Goal: Complete application form: Complete application form

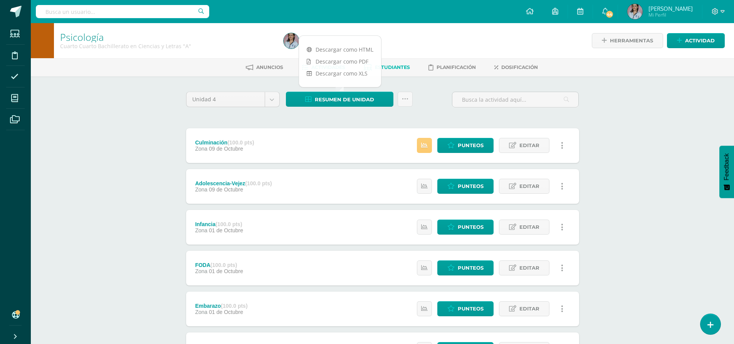
click at [403, 65] on span "Estudiantes" at bounding box center [392, 67] width 35 height 6
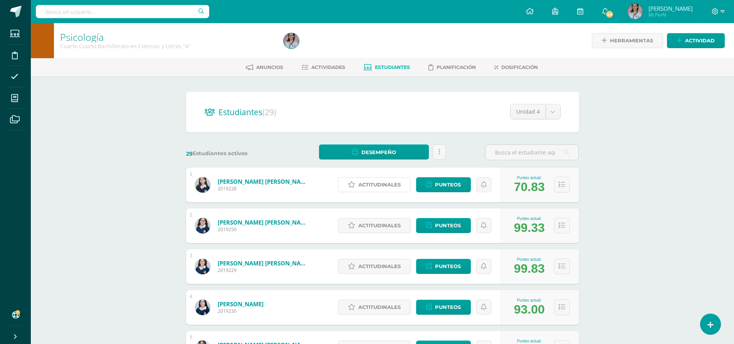
click at [388, 185] on span "Actitudinales" at bounding box center [379, 185] width 42 height 14
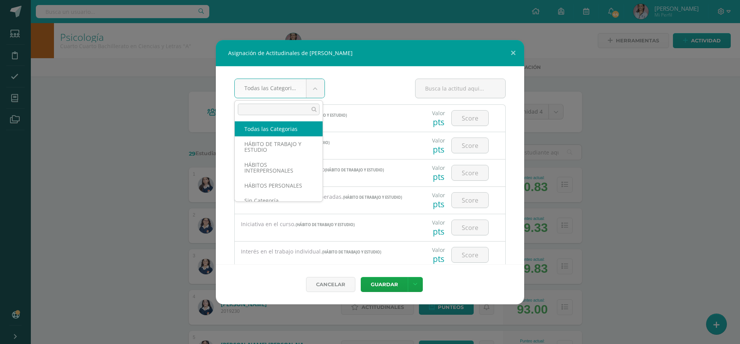
click at [318, 89] on body "Asignación de Actitudinales de [PERSON_NAME] Todas las Categorias Todas las Cat…" at bounding box center [370, 309] width 740 height 618
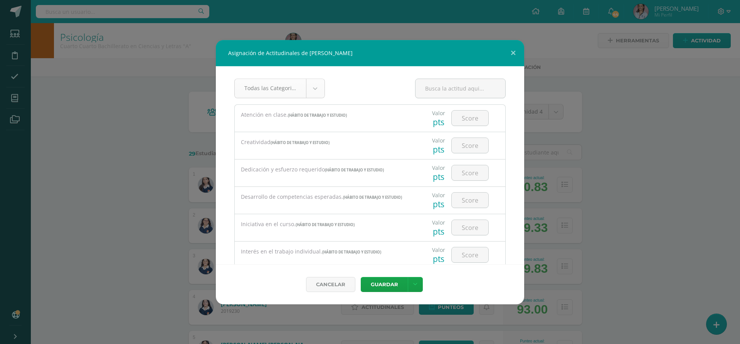
click at [318, 89] on body "Asignación de Actitudinales de [PERSON_NAME] Todas las Categorias Todas las Cat…" at bounding box center [370, 309] width 740 height 618
click at [459, 119] on input "number" at bounding box center [470, 118] width 37 height 15
type input "2"
click at [467, 176] on input "number" at bounding box center [470, 172] width 37 height 15
type input "2"
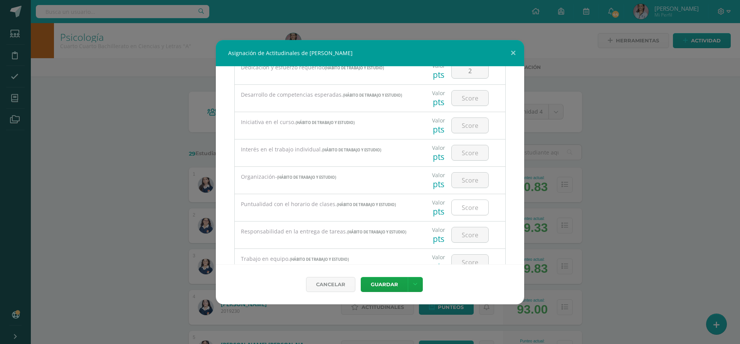
scroll to position [116, 0]
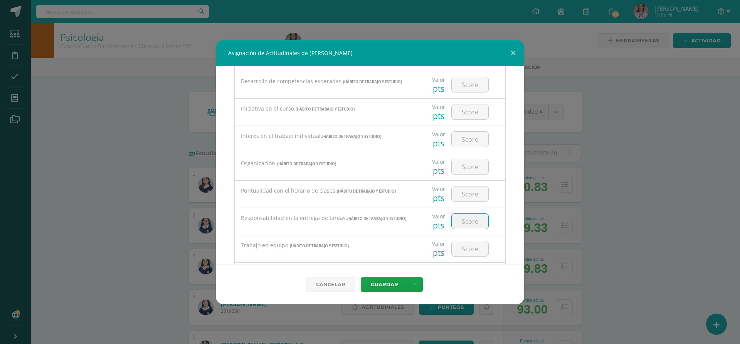
click at [465, 217] on input "number" at bounding box center [470, 221] width 37 height 15
type input "2"
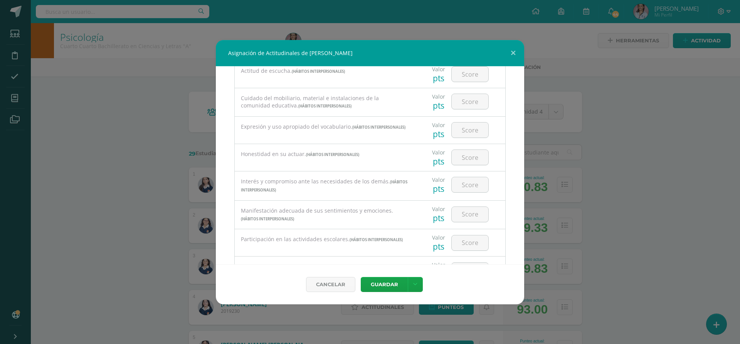
scroll to position [385, 0]
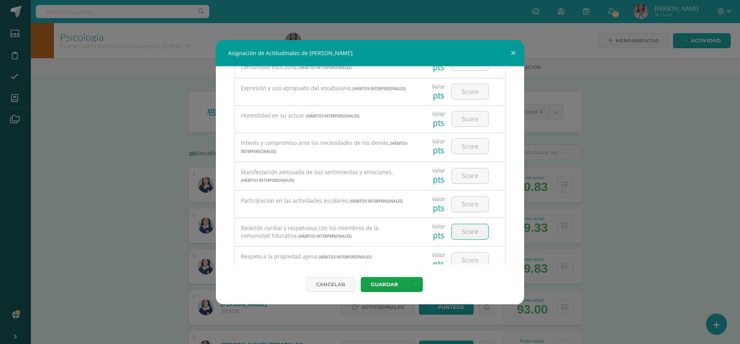
click at [463, 228] on input "number" at bounding box center [470, 231] width 37 height 15
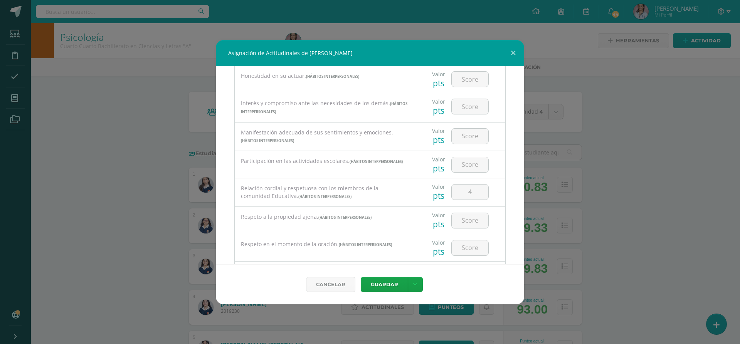
scroll to position [424, 0]
drag, startPoint x: 470, startPoint y: 193, endPoint x: 463, endPoint y: 191, distance: 7.4
click at [463, 191] on input "4" at bounding box center [470, 193] width 37 height 15
type input "3"
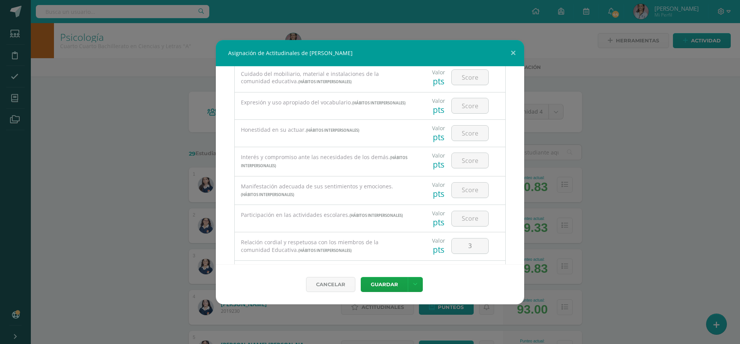
scroll to position [347, 0]
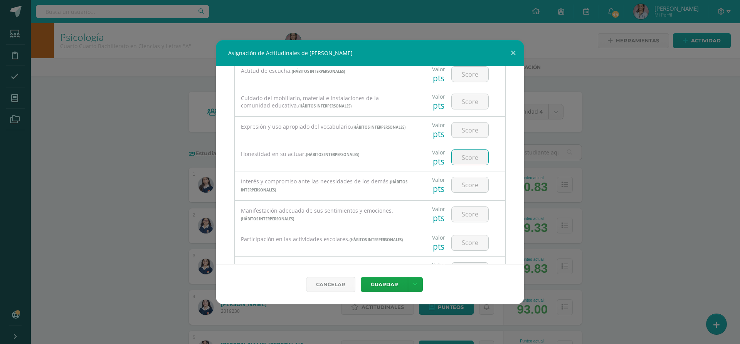
click at [479, 157] on input "number" at bounding box center [470, 157] width 37 height 15
type input "3"
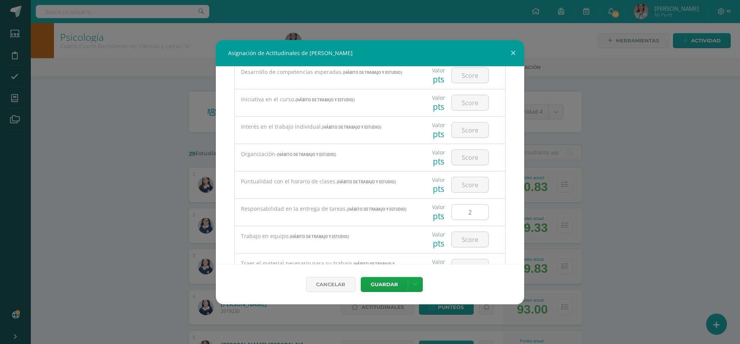
scroll to position [116, 0]
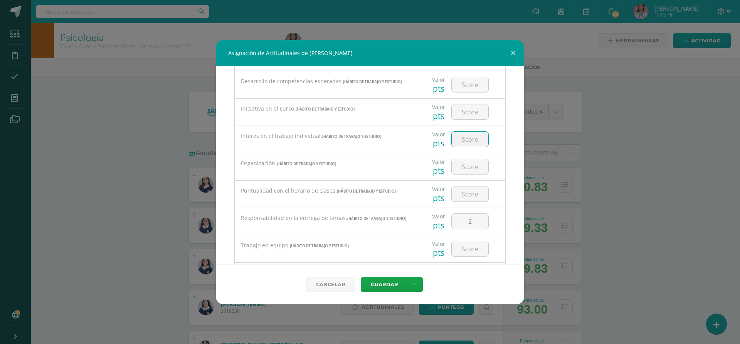
click at [473, 138] on input "number" at bounding box center [470, 139] width 37 height 15
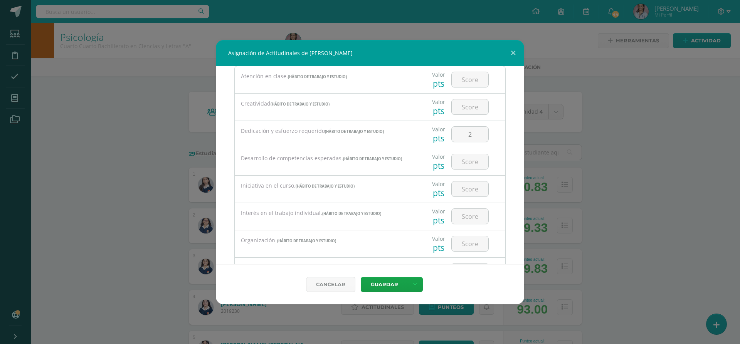
scroll to position [0, 0]
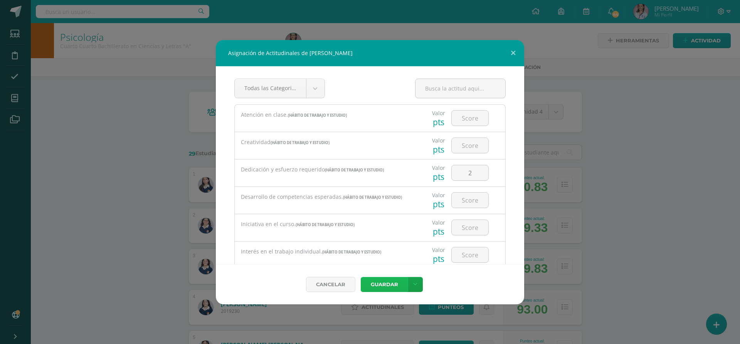
click at [387, 283] on button "Guardar" at bounding box center [384, 284] width 47 height 15
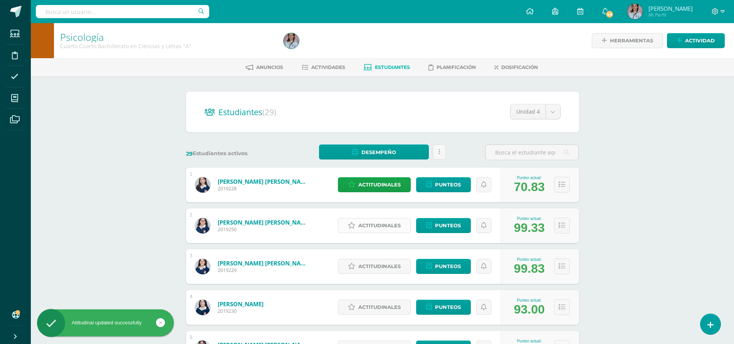
click at [362, 228] on span "Actitudinales" at bounding box center [379, 225] width 42 height 14
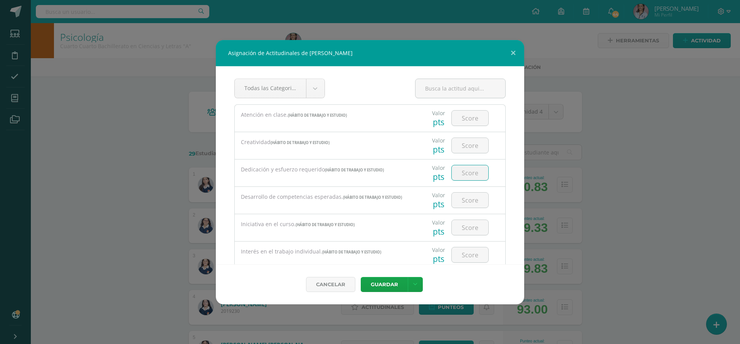
click at [461, 175] on input "number" at bounding box center [470, 172] width 37 height 15
type input "3"
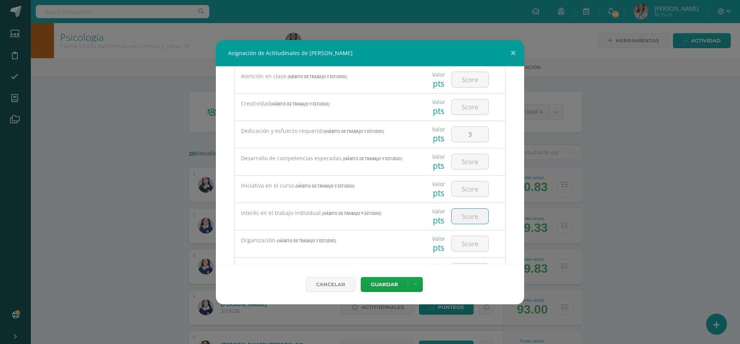
click at [461, 217] on input "number" at bounding box center [470, 216] width 37 height 15
type input "3"
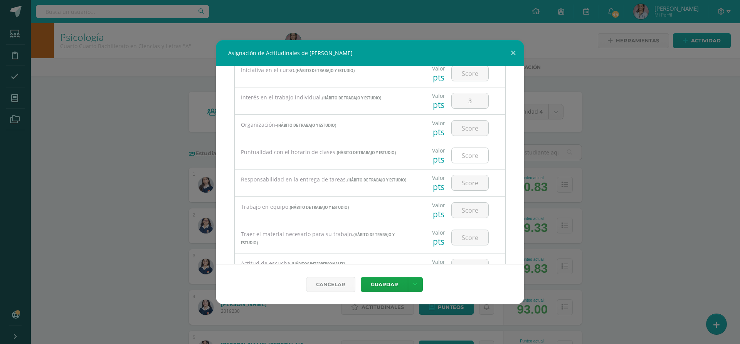
click at [470, 154] on input "number" at bounding box center [470, 155] width 37 height 15
type input "3"
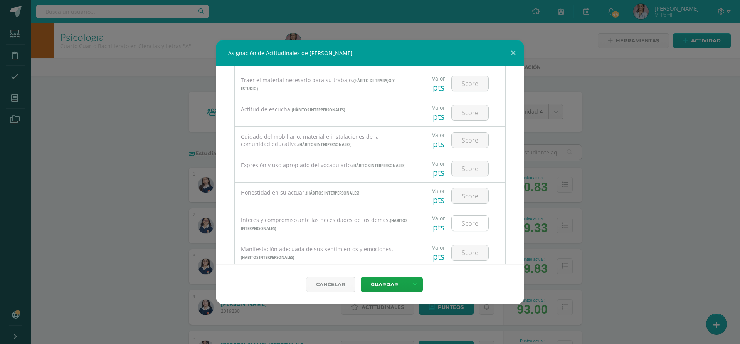
click at [456, 227] on input "number" at bounding box center [470, 223] width 37 height 15
type input "3"
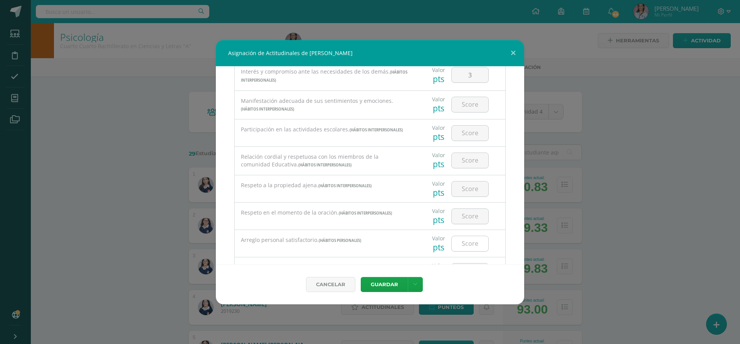
scroll to position [462, 0]
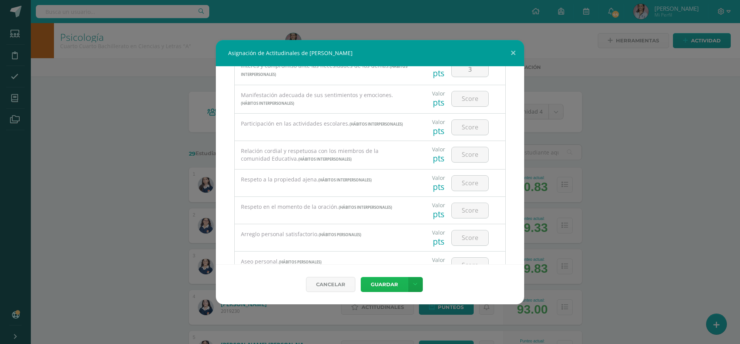
click at [375, 281] on button "Guardar" at bounding box center [384, 284] width 47 height 15
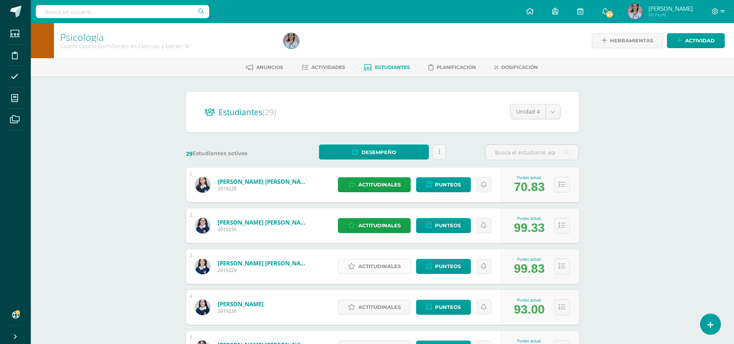
click at [368, 267] on span "Actitudinales" at bounding box center [379, 266] width 42 height 14
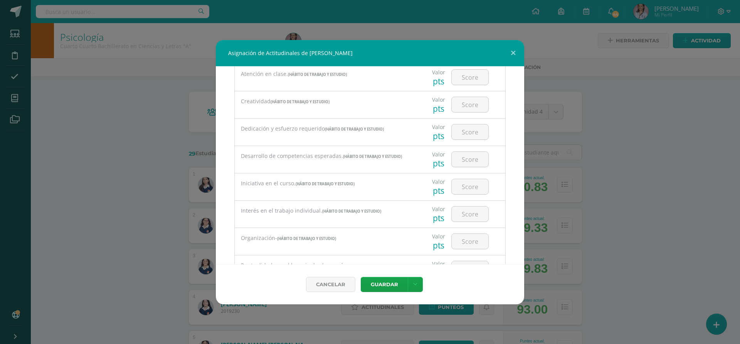
scroll to position [77, 0]
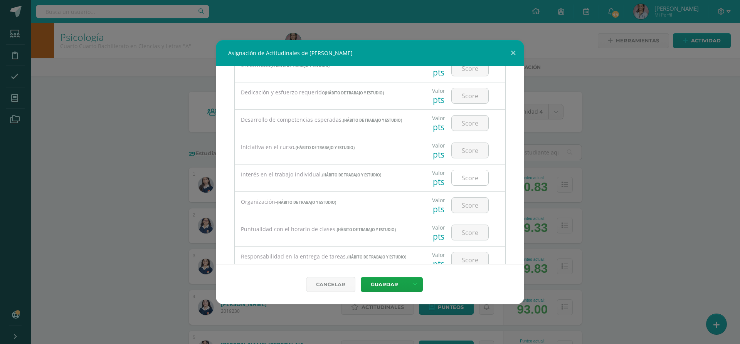
click at [465, 182] on input "number" at bounding box center [470, 177] width 37 height 15
type input "3"
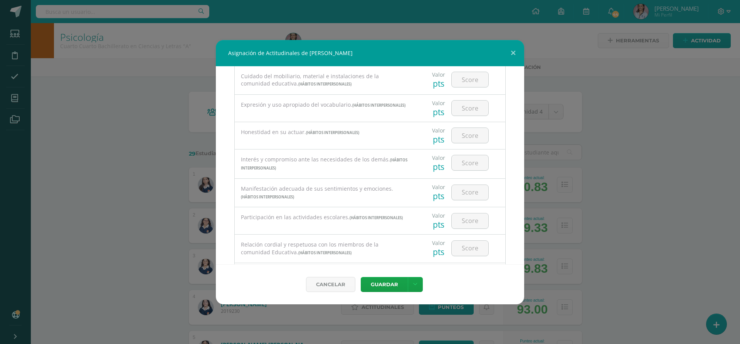
scroll to position [385, 0]
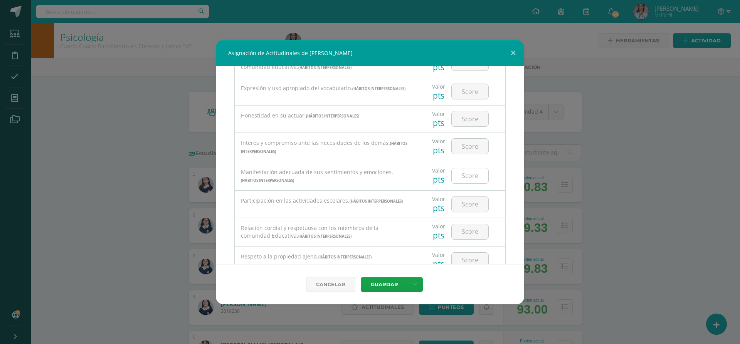
click at [468, 177] on input "number" at bounding box center [470, 175] width 37 height 15
type input "3"
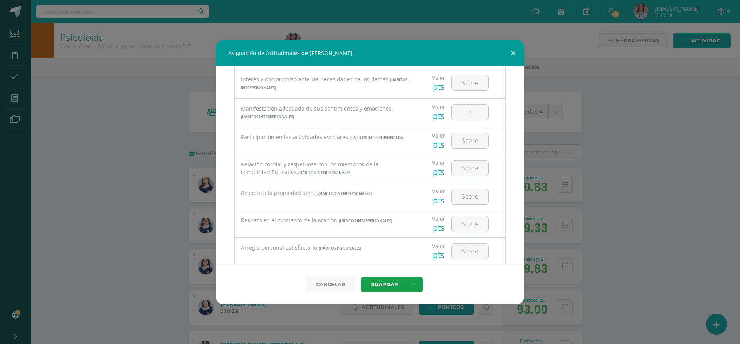
scroll to position [462, 0]
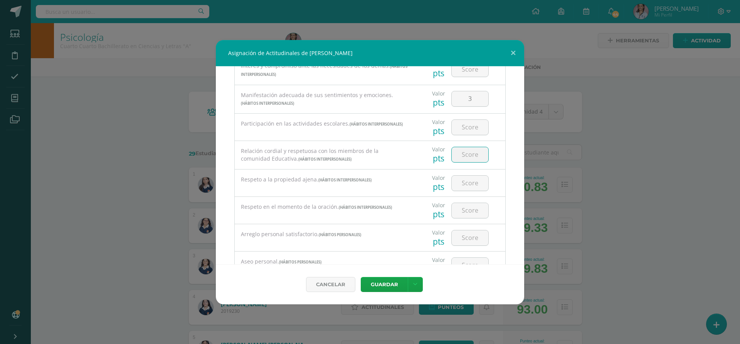
click at [457, 154] on input "number" at bounding box center [470, 154] width 37 height 15
type input "3"
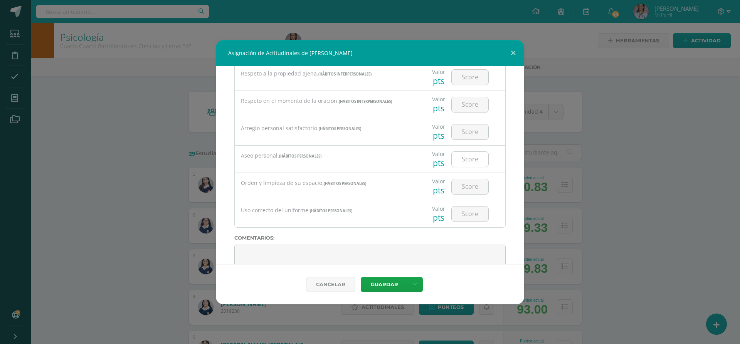
scroll to position [599, 0]
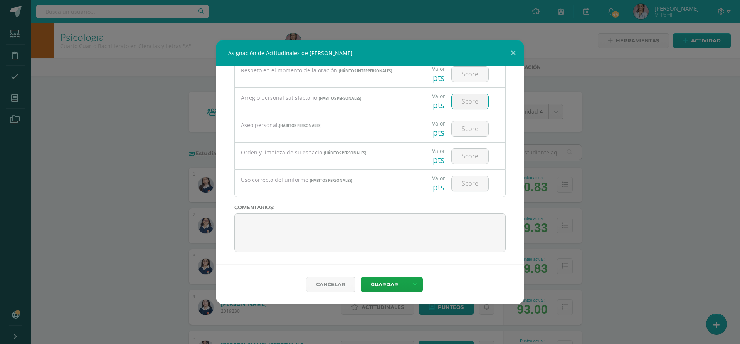
click at [463, 101] on input "number" at bounding box center [470, 101] width 37 height 15
type input "3"
click at [385, 279] on button "Guardar" at bounding box center [384, 284] width 47 height 15
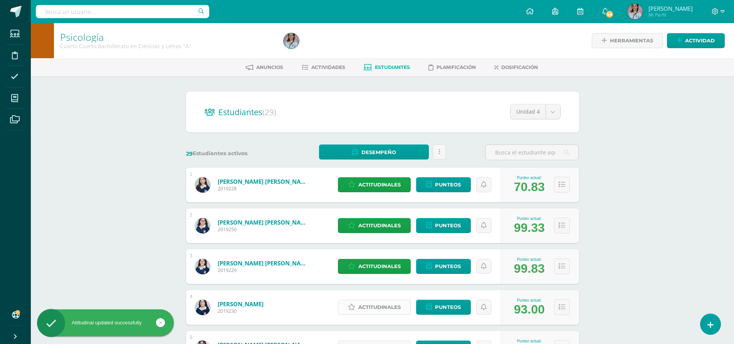
click at [371, 306] on span "Actitudinales" at bounding box center [379, 307] width 42 height 14
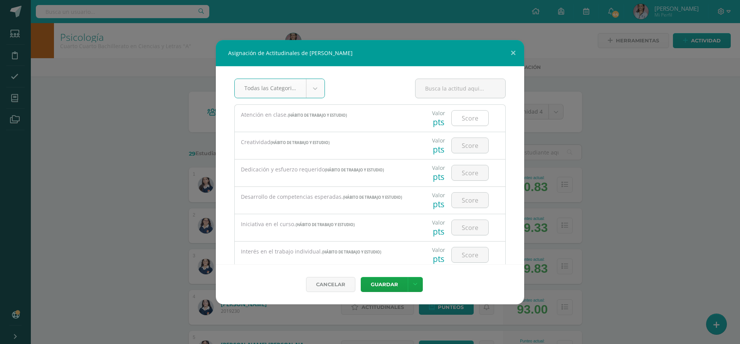
click at [468, 117] on input "number" at bounding box center [470, 118] width 37 height 15
type input "3"
click at [473, 197] on input "number" at bounding box center [470, 200] width 37 height 15
type input "3"
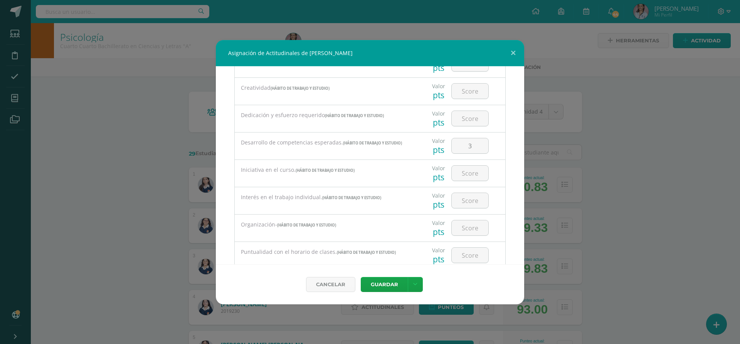
scroll to position [77, 0]
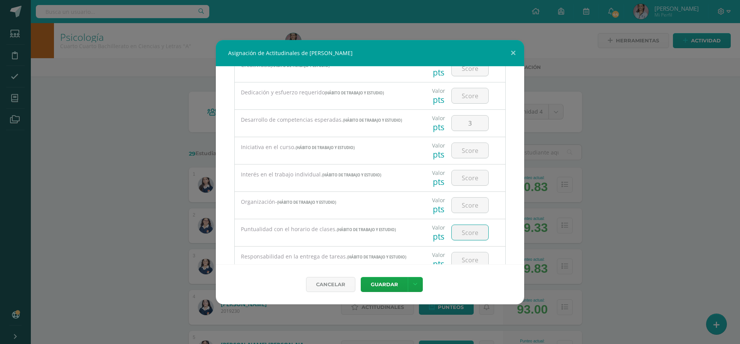
click at [467, 233] on input "number" at bounding box center [470, 232] width 37 height 15
type input "3"
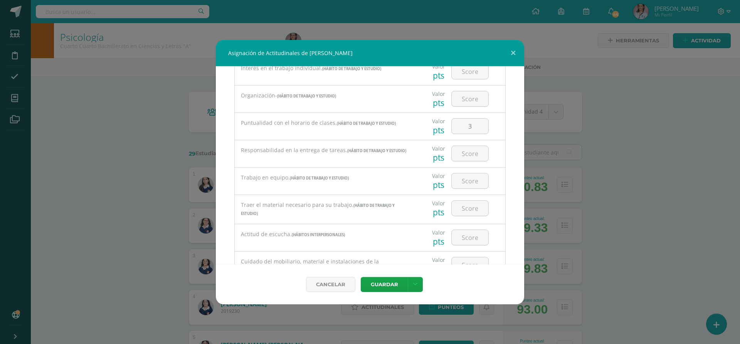
scroll to position [193, 0]
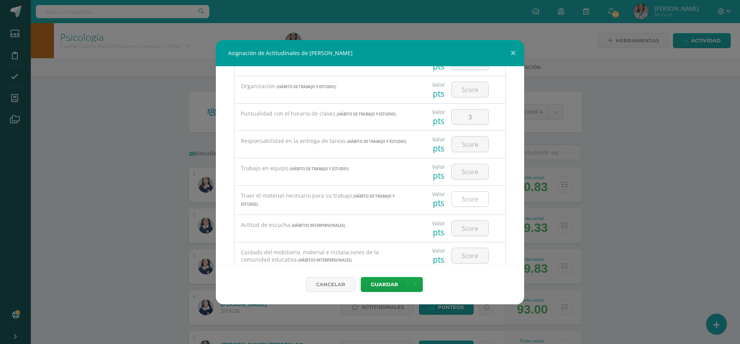
click at [472, 198] on input "number" at bounding box center [470, 198] width 37 height 15
type input "3"
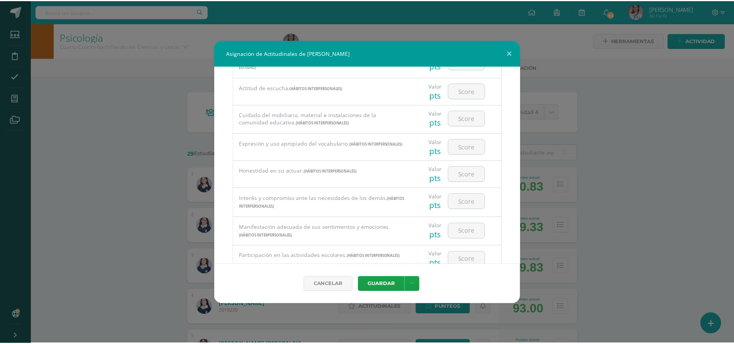
scroll to position [347, 0]
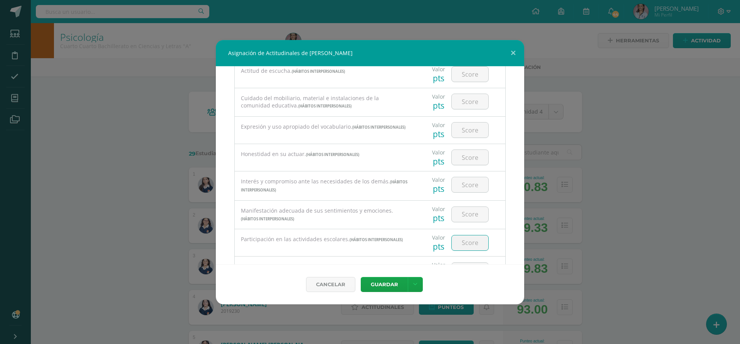
click at [462, 240] on input "number" at bounding box center [470, 242] width 37 height 15
type input "3"
click at [383, 277] on button "Guardar" at bounding box center [384, 284] width 47 height 15
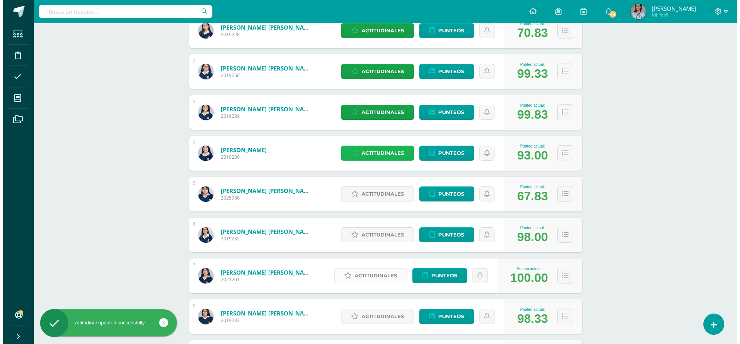
scroll to position [193, 0]
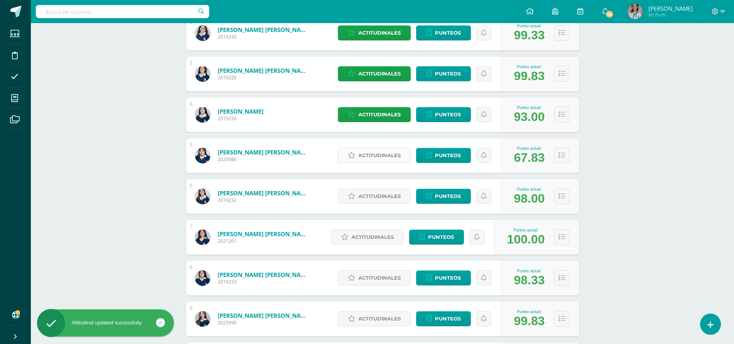
click at [365, 156] on span "Actitudinales" at bounding box center [379, 155] width 42 height 14
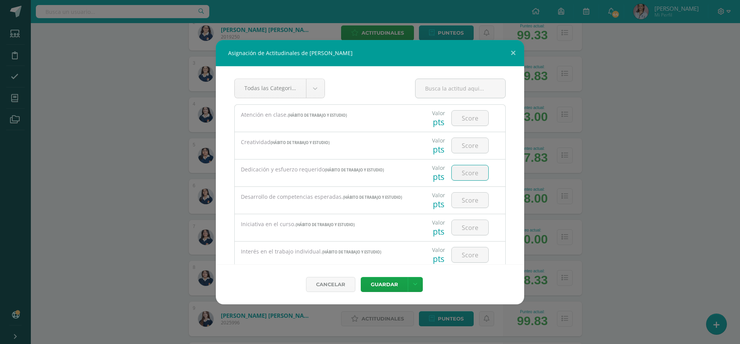
click at [473, 173] on input "number" at bounding box center [470, 172] width 37 height 15
type input "2"
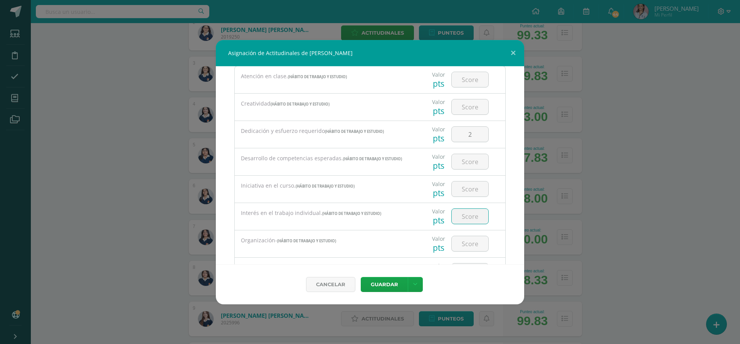
click at [472, 214] on input "number" at bounding box center [470, 216] width 37 height 15
type input "2"
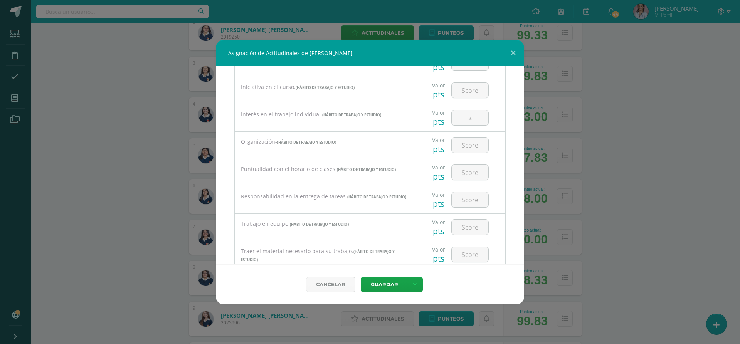
scroll to position [154, 0]
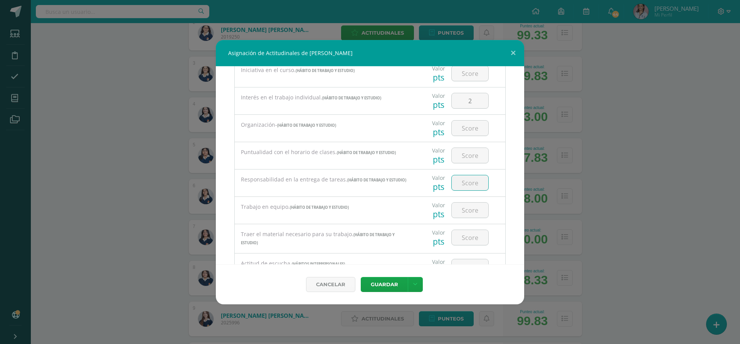
click at [462, 188] on input "number" at bounding box center [470, 182] width 37 height 15
type input "1"
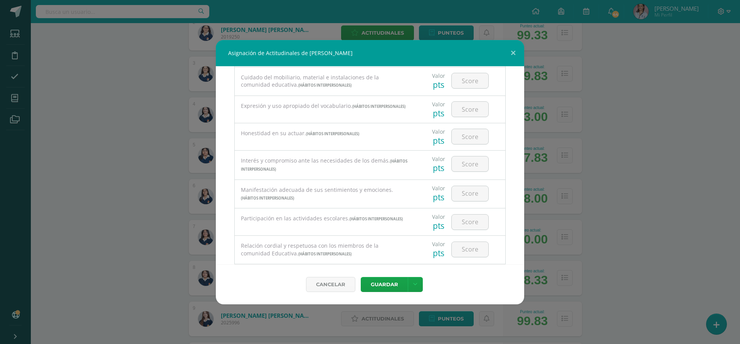
scroll to position [385, 0]
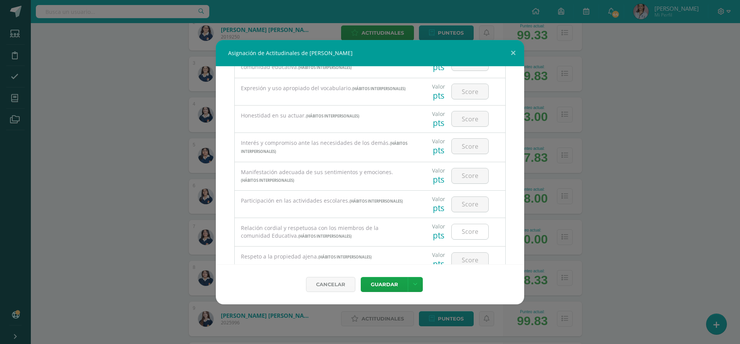
click at [465, 234] on input "number" at bounding box center [470, 231] width 37 height 15
type input "3"
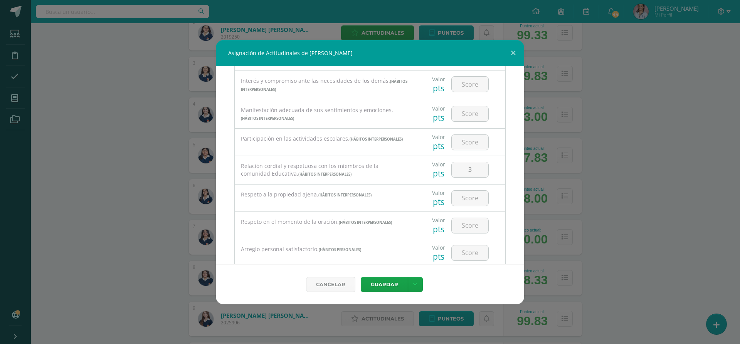
scroll to position [462, 0]
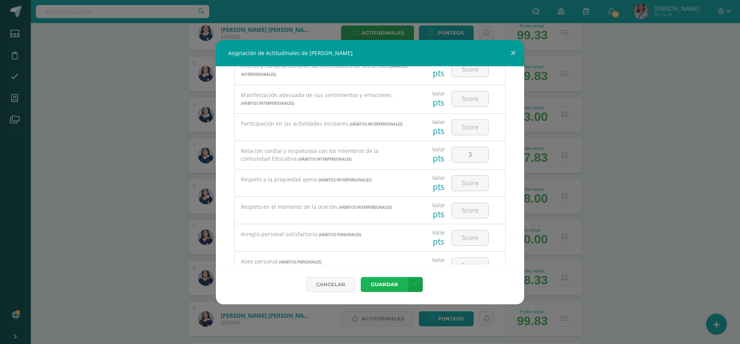
click at [379, 281] on button "Guardar" at bounding box center [384, 284] width 47 height 15
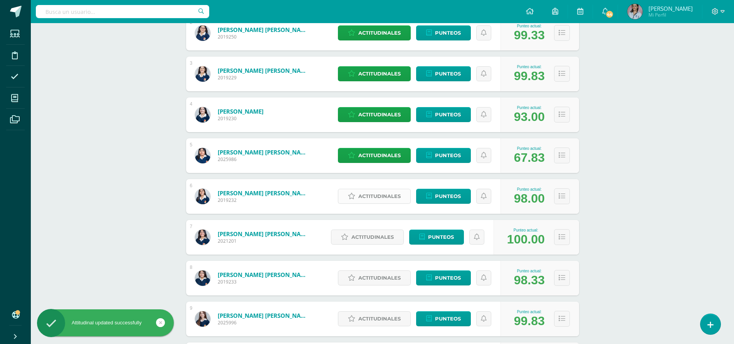
click at [358, 193] on link "Actitudinales" at bounding box center [374, 196] width 73 height 15
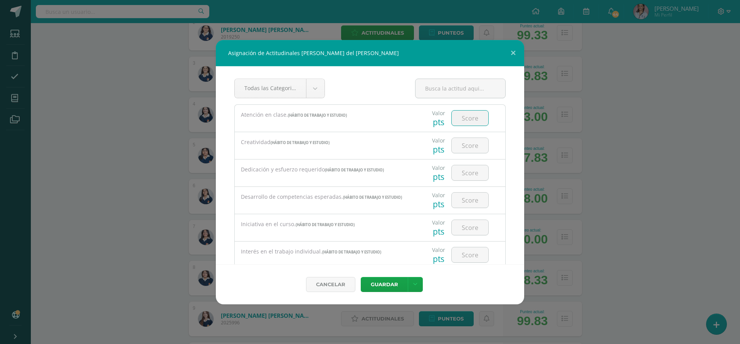
click at [458, 121] on input "number" at bounding box center [470, 118] width 37 height 15
type input "1"
click at [472, 170] on input "number" at bounding box center [470, 172] width 37 height 15
type input "3"
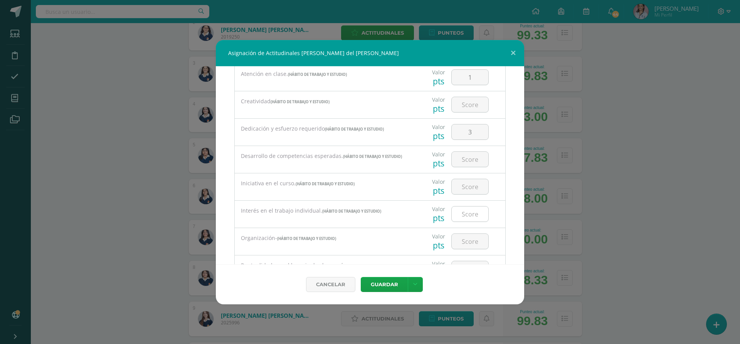
scroll to position [77, 0]
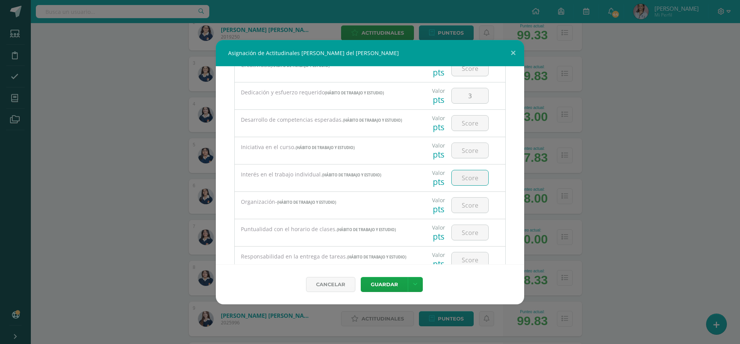
click at [463, 178] on input "number" at bounding box center [470, 177] width 37 height 15
type input "3"
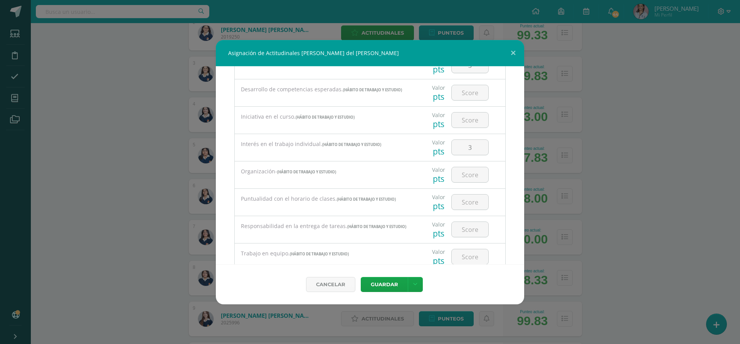
scroll to position [116, 0]
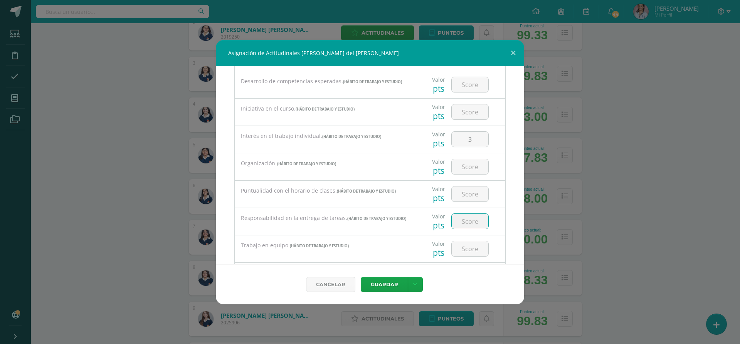
click at [468, 221] on input "number" at bounding box center [470, 221] width 37 height 15
type input "3"
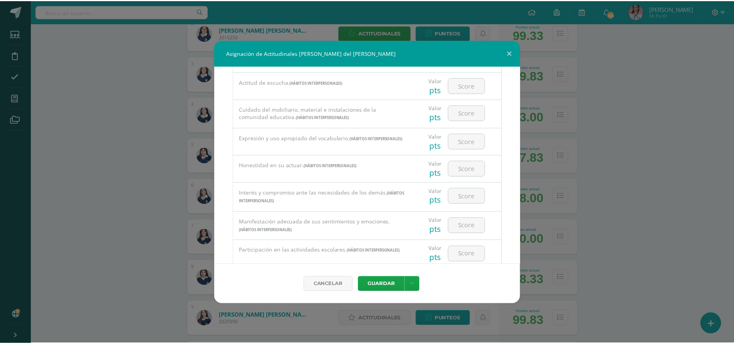
scroll to position [347, 0]
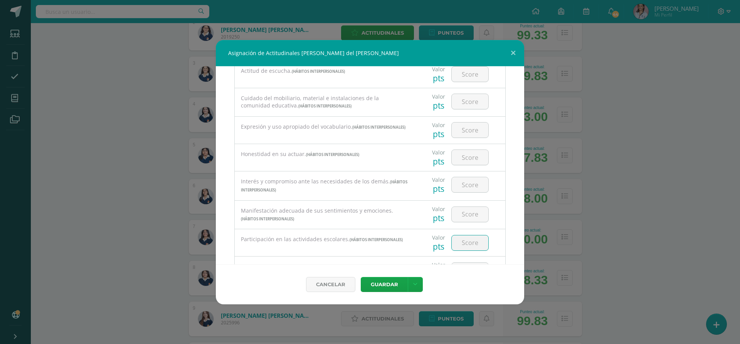
click at [456, 243] on input "number" at bounding box center [470, 242] width 37 height 15
type input "3"
click at [368, 281] on button "Guardar" at bounding box center [384, 284] width 47 height 15
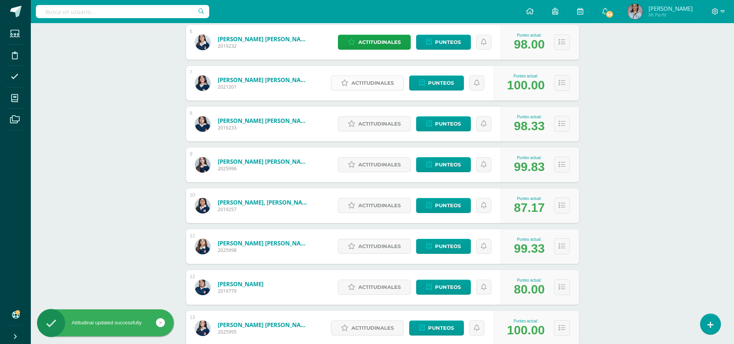
click at [381, 77] on span "Actitudinales" at bounding box center [372, 83] width 42 height 14
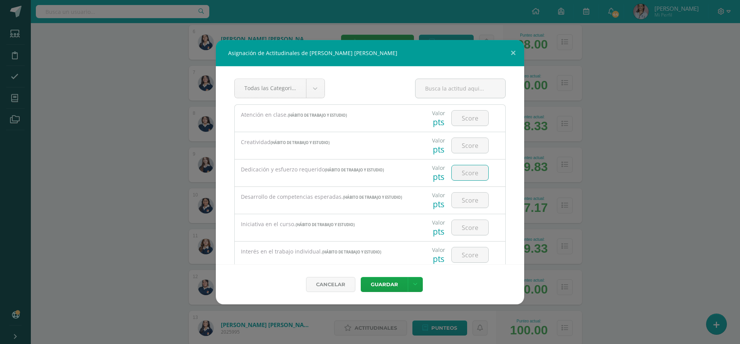
click at [467, 176] on input "number" at bounding box center [470, 172] width 37 height 15
type input "3"
click at [464, 255] on input "number" at bounding box center [470, 254] width 37 height 15
type input "3"
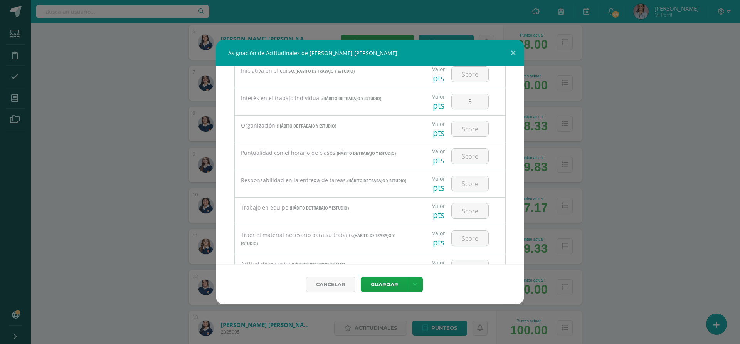
scroll to position [154, 0]
click at [465, 178] on input "number" at bounding box center [470, 182] width 37 height 15
type input "3"
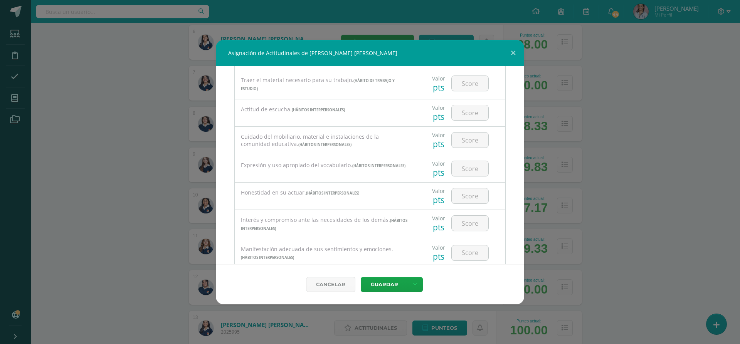
click at [448, 250] on div at bounding box center [470, 252] width 44 height 27
click at [465, 253] on input "number" at bounding box center [470, 252] width 37 height 15
type input "3"
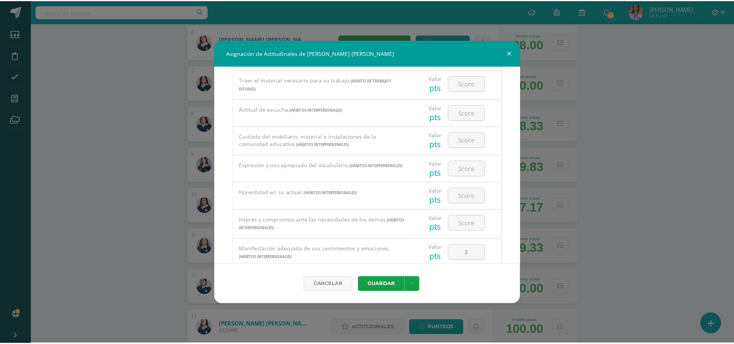
scroll to position [347, 0]
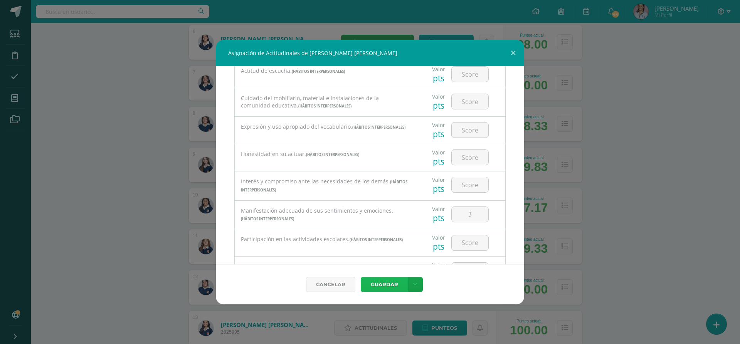
click at [373, 282] on button "Guardar" at bounding box center [384, 284] width 47 height 15
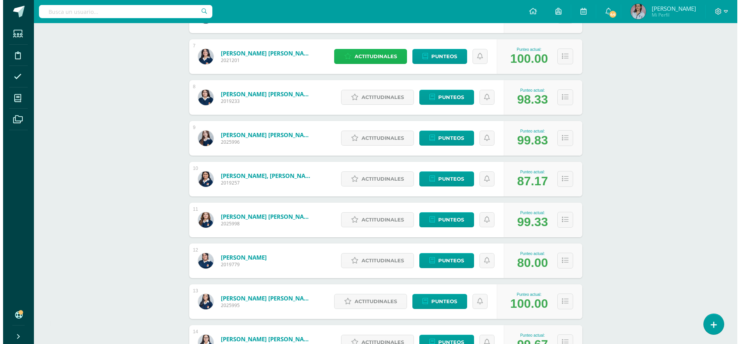
scroll to position [385, 0]
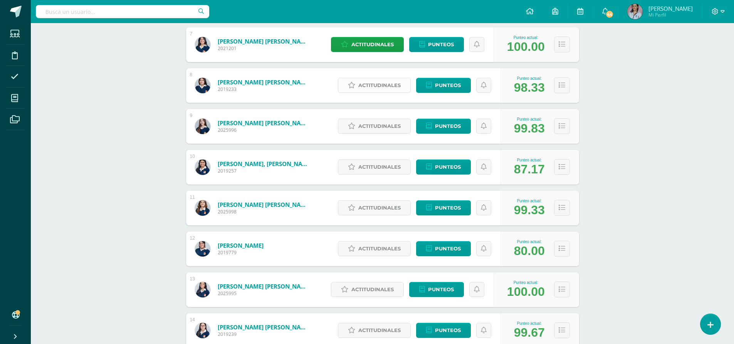
click at [376, 80] on span "Actitudinales" at bounding box center [379, 85] width 42 height 14
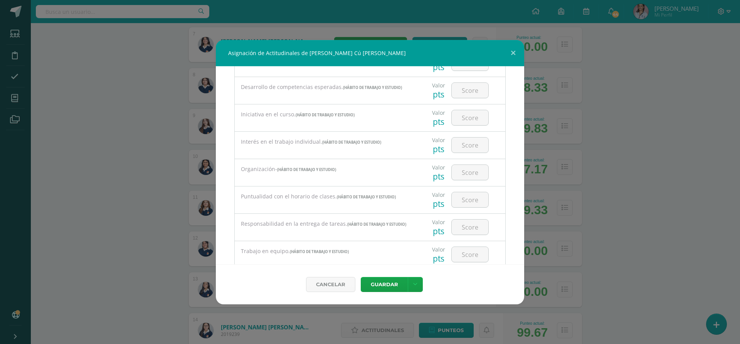
scroll to position [116, 0]
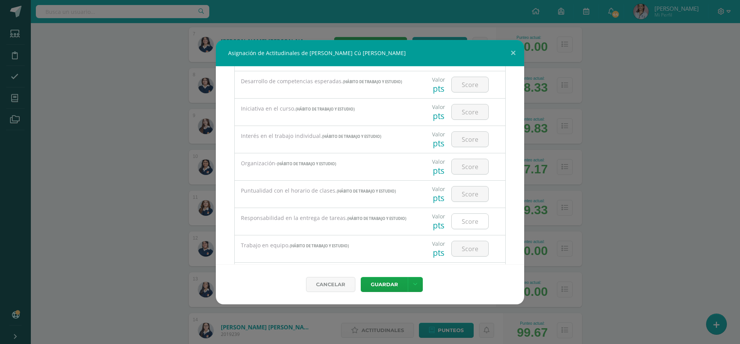
click at [455, 223] on input "number" at bounding box center [470, 221] width 37 height 15
type input "3"
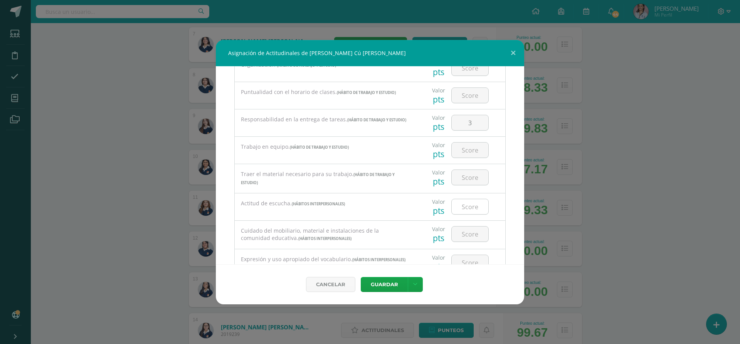
scroll to position [231, 0]
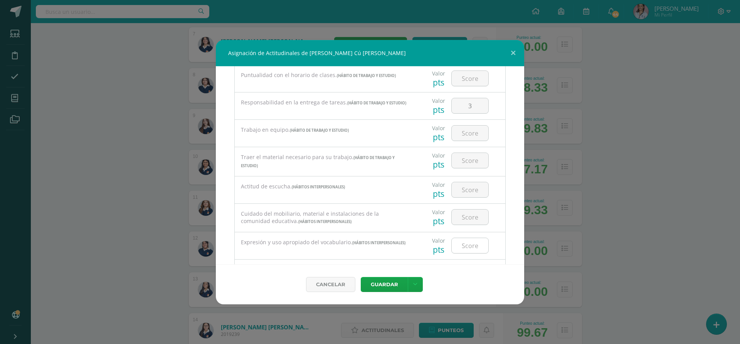
click at [460, 247] on input "number" at bounding box center [470, 245] width 37 height 15
type input "3"
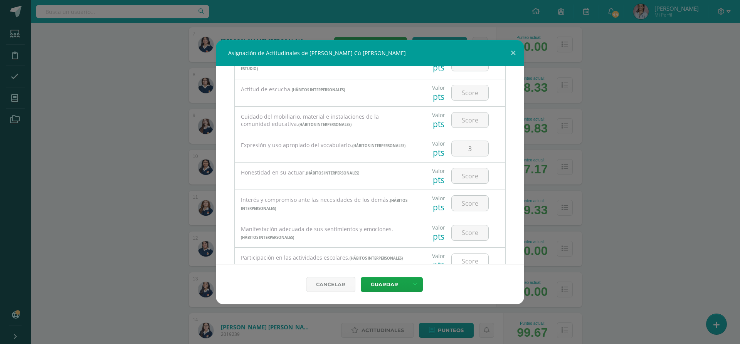
scroll to position [347, 0]
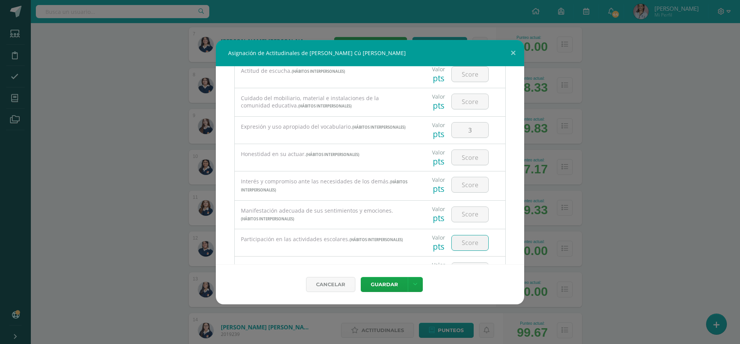
click at [460, 238] on input "number" at bounding box center [470, 242] width 37 height 15
type input "3"
click at [380, 282] on button "Guardar" at bounding box center [384, 284] width 47 height 15
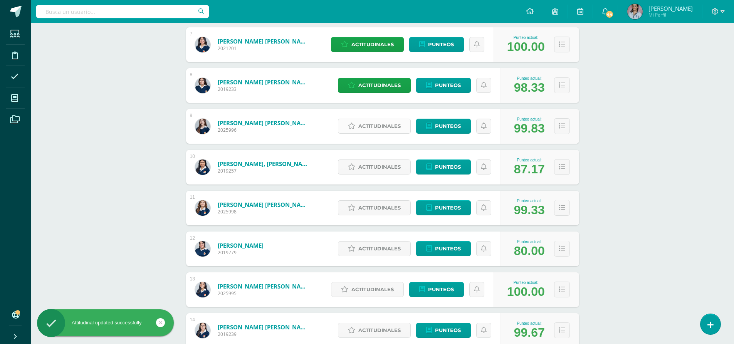
click at [385, 129] on span "Actitudinales" at bounding box center [379, 126] width 42 height 14
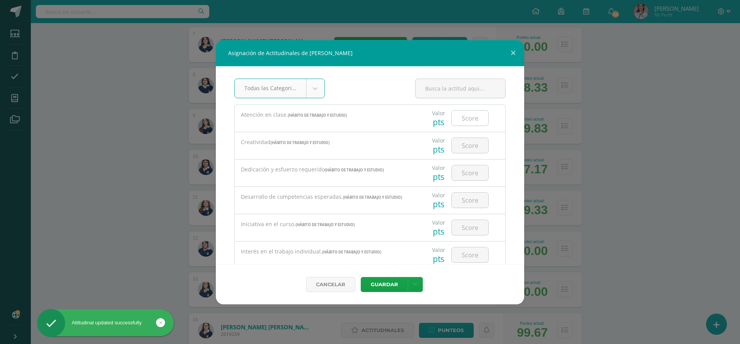
click at [463, 121] on input "number" at bounding box center [470, 118] width 37 height 15
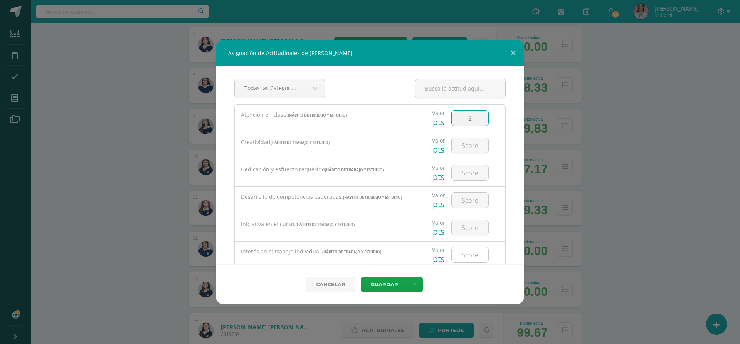
type input "2"
click at [459, 255] on input "number" at bounding box center [470, 254] width 37 height 15
type input "3"
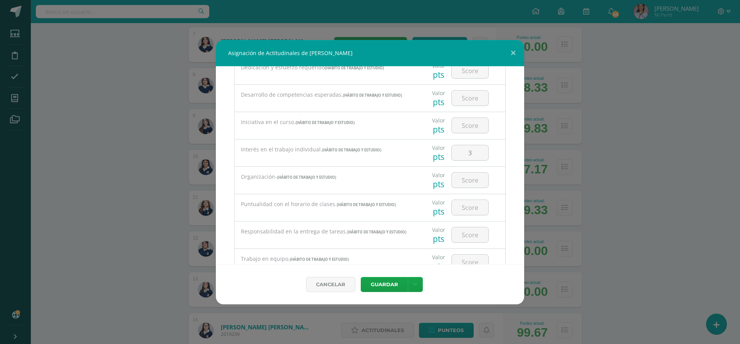
scroll to position [116, 0]
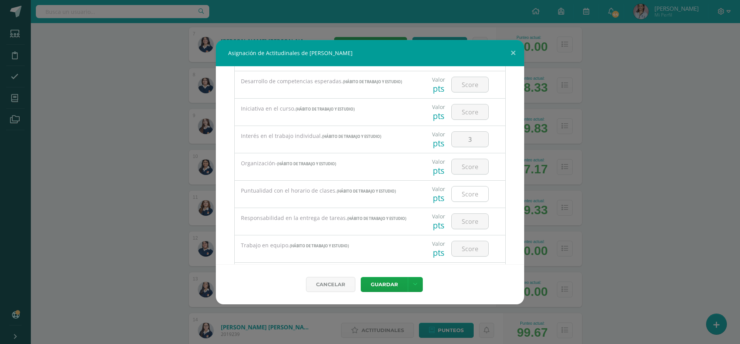
click at [469, 193] on input "number" at bounding box center [470, 193] width 37 height 15
type input "3"
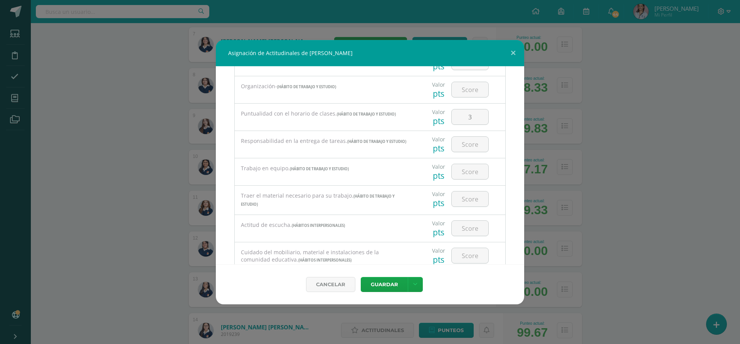
scroll to position [231, 0]
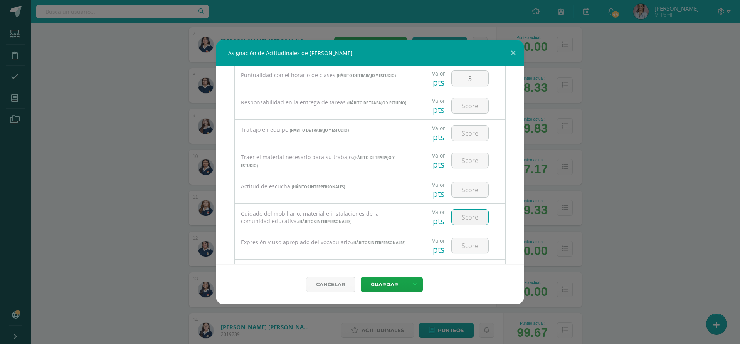
click at [482, 218] on input "number" at bounding box center [470, 217] width 37 height 15
type input "3"
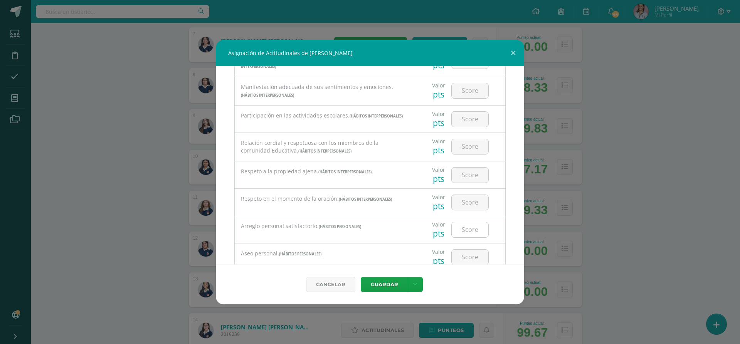
scroll to position [501, 0]
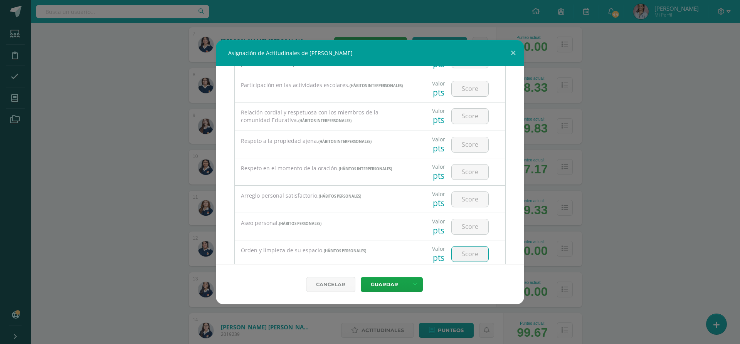
click at [460, 255] on input "number" at bounding box center [470, 254] width 37 height 15
type input "3"
click at [369, 281] on button "Guardar" at bounding box center [384, 284] width 47 height 15
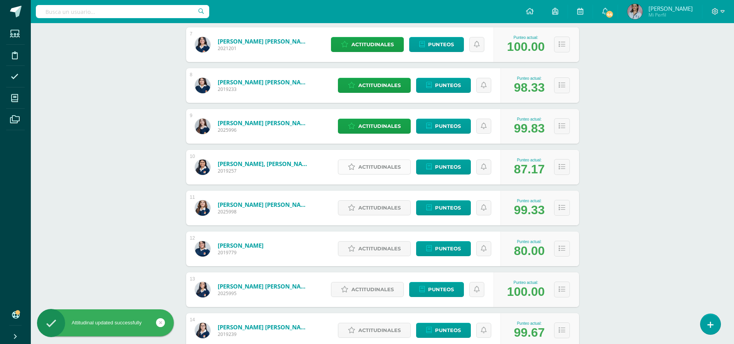
click at [384, 170] on span "Actitudinales" at bounding box center [379, 167] width 42 height 14
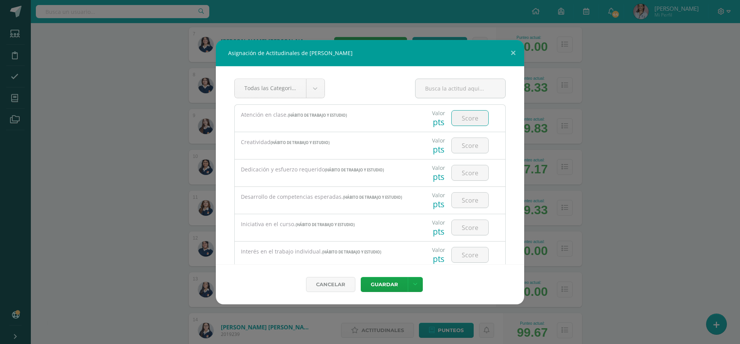
click at [460, 115] on input "number" at bounding box center [470, 118] width 37 height 15
type input "2"
click at [463, 259] on input "number" at bounding box center [470, 254] width 37 height 15
type input "3"
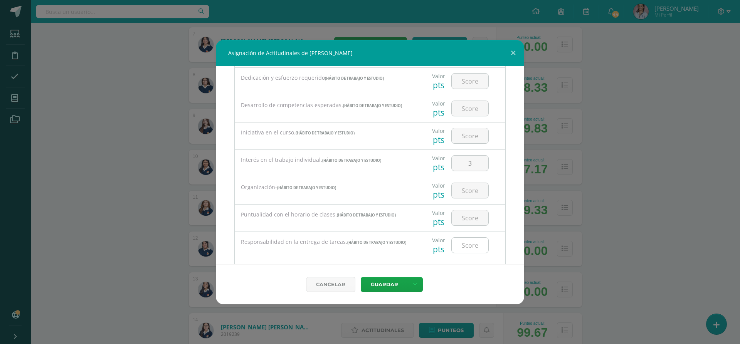
scroll to position [116, 0]
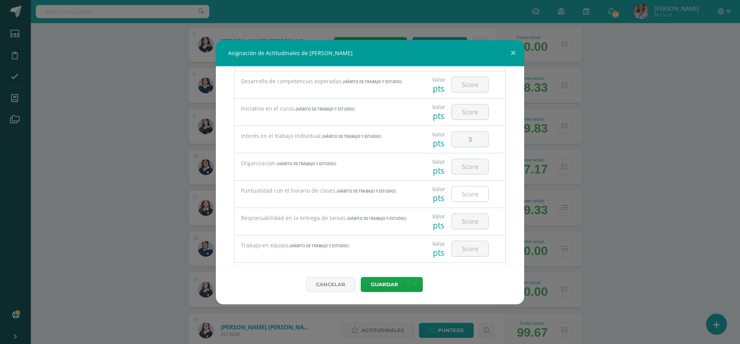
click at [466, 193] on input "number" at bounding box center [470, 193] width 37 height 15
type input "3"
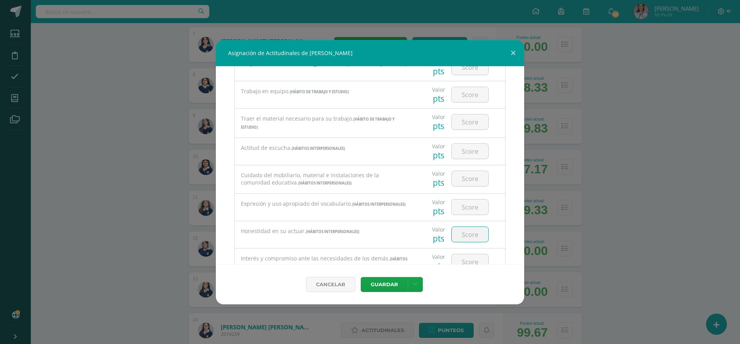
click at [464, 238] on input "number" at bounding box center [470, 234] width 37 height 15
type input "3"
drag, startPoint x: 386, startPoint y: 272, endPoint x: 384, endPoint y: 279, distance: 7.9
click at [384, 279] on div "Cancelar [GEOGRAPHIC_DATA] Guardar y poblar en todos mis cursos" at bounding box center [370, 284] width 308 height 40
click at [383, 280] on button "Guardar" at bounding box center [384, 284] width 47 height 15
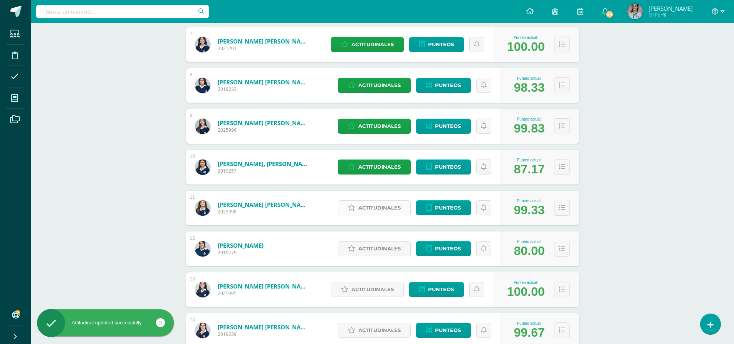
click at [392, 207] on span "Actitudinales" at bounding box center [379, 208] width 42 height 14
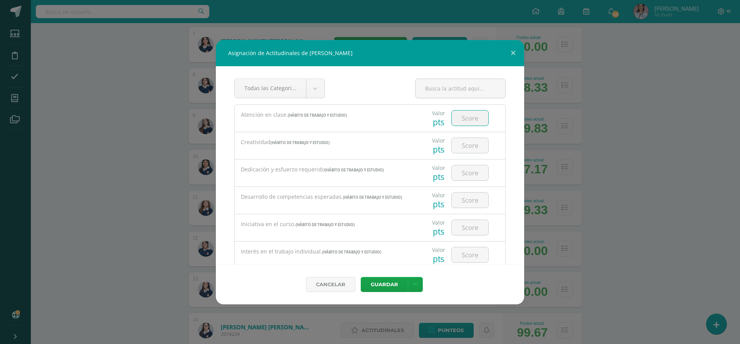
click at [456, 123] on input "number" at bounding box center [470, 118] width 37 height 15
type input "2"
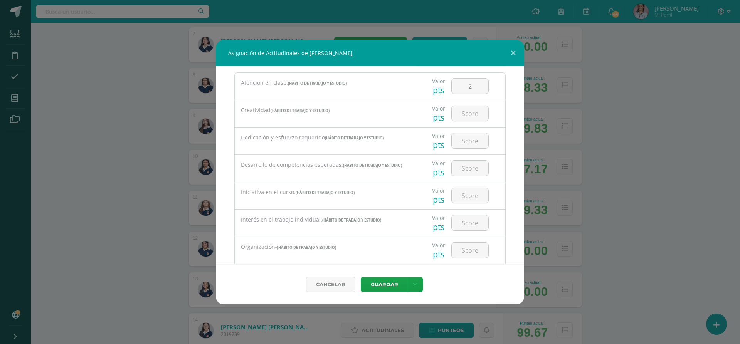
scroll to position [39, 0]
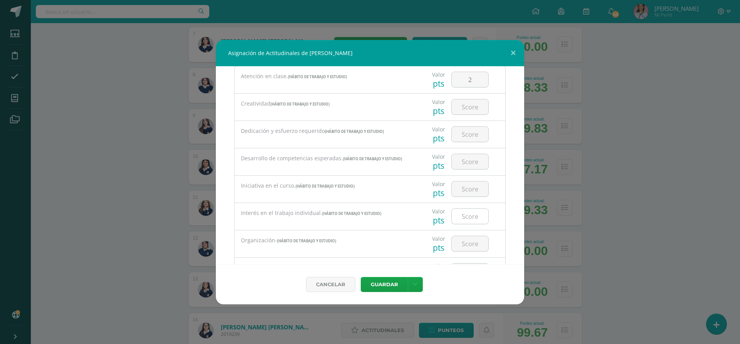
click at [462, 217] on input "number" at bounding box center [470, 216] width 37 height 15
type input "3"
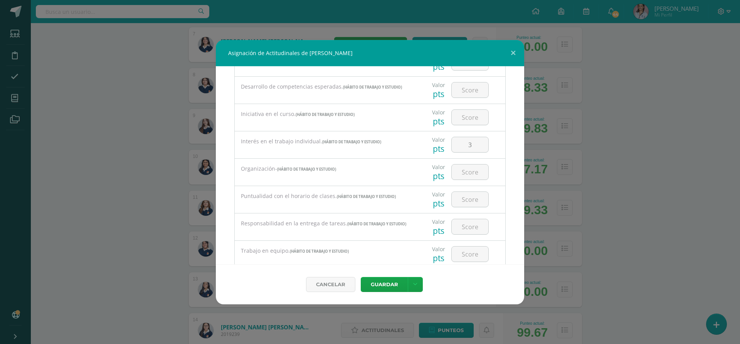
scroll to position [116, 0]
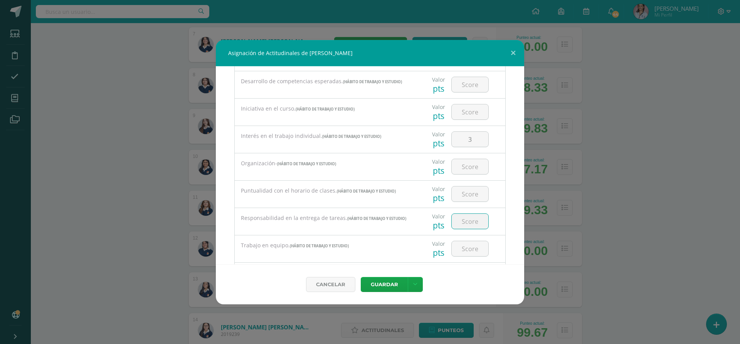
click at [466, 222] on input "number" at bounding box center [470, 221] width 37 height 15
type input "3"
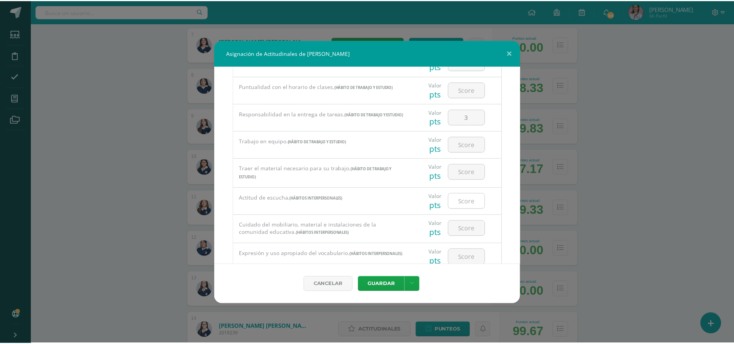
scroll to position [231, 0]
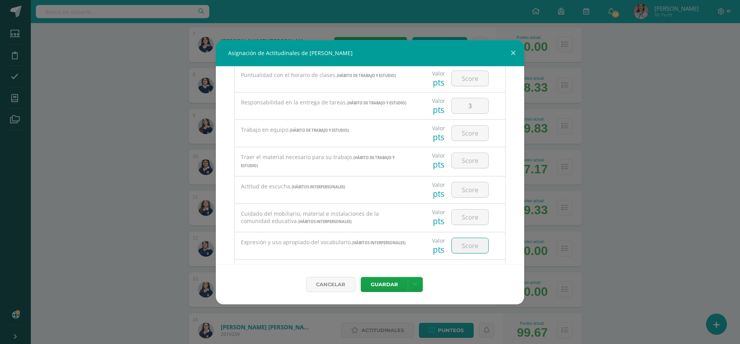
click at [462, 245] on input "number" at bounding box center [470, 245] width 37 height 15
type input "3"
click at [377, 276] on div "Cancelar [GEOGRAPHIC_DATA] Guardar y poblar en todos mis cursos" at bounding box center [370, 284] width 308 height 40
click at [378, 289] on button "Guardar" at bounding box center [384, 284] width 47 height 15
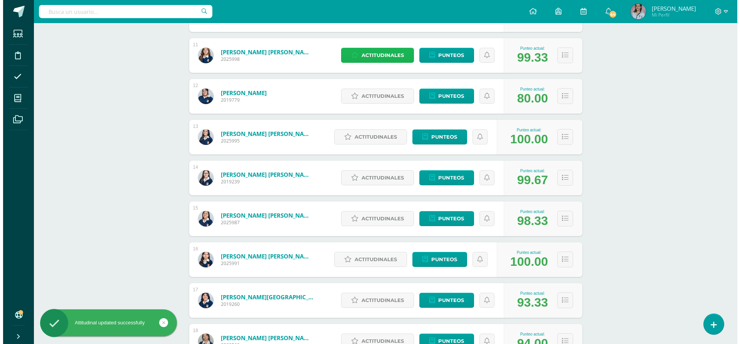
scroll to position [539, 0]
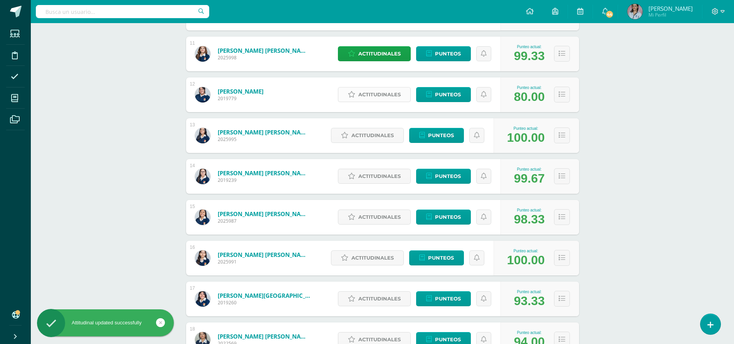
click at [386, 91] on span "Actitudinales" at bounding box center [379, 94] width 42 height 14
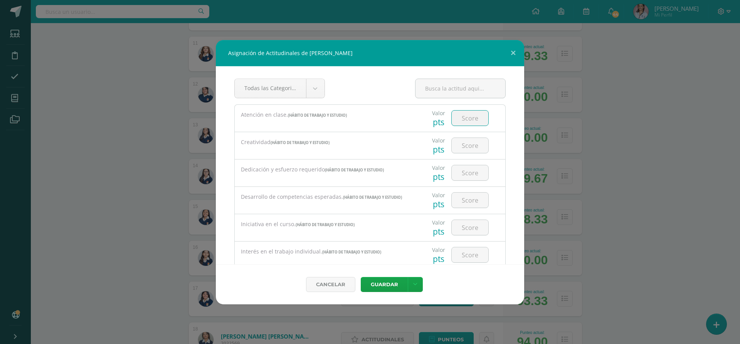
click at [465, 127] on div at bounding box center [470, 118] width 44 height 27
type input "2"
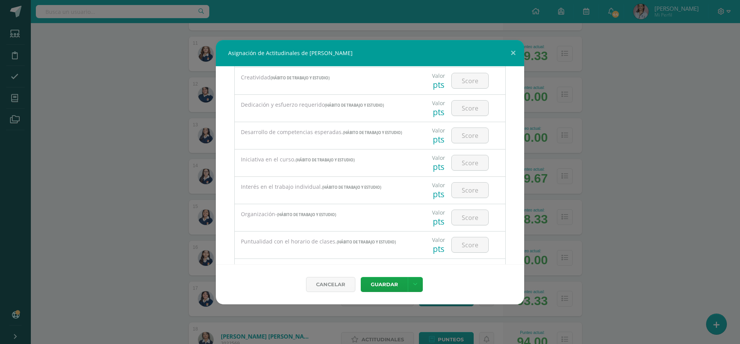
scroll to position [77, 0]
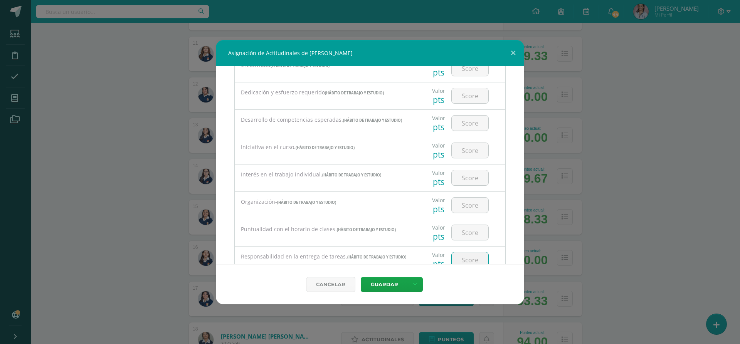
click at [470, 258] on input "number" at bounding box center [470, 259] width 37 height 15
type input "3"
type input "2"
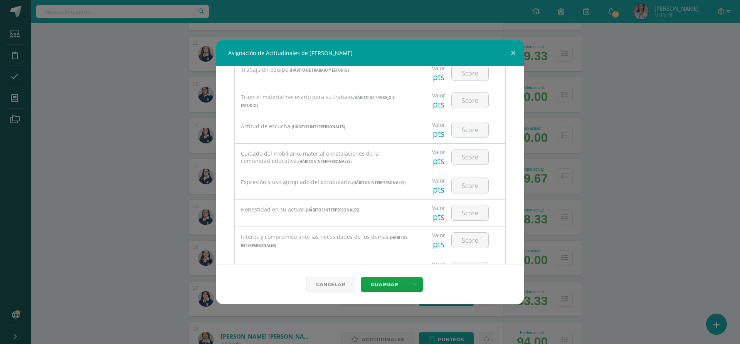
scroll to position [308, 0]
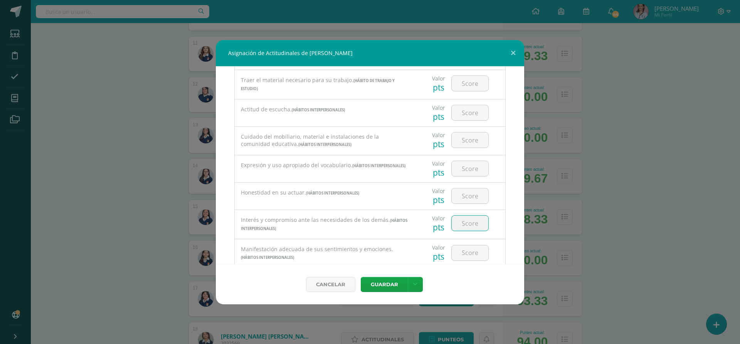
click at [461, 224] on input "number" at bounding box center [470, 223] width 37 height 15
type input "3"
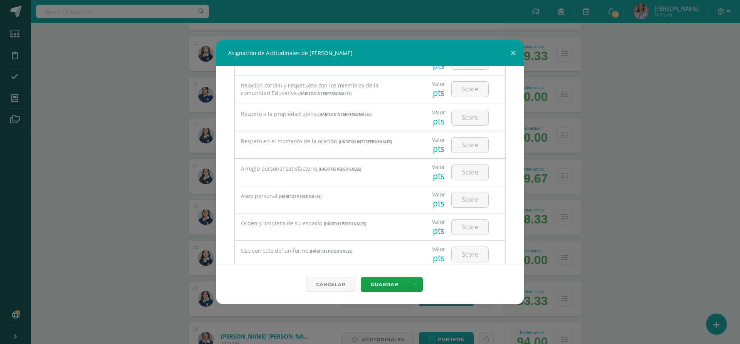
scroll to position [539, 0]
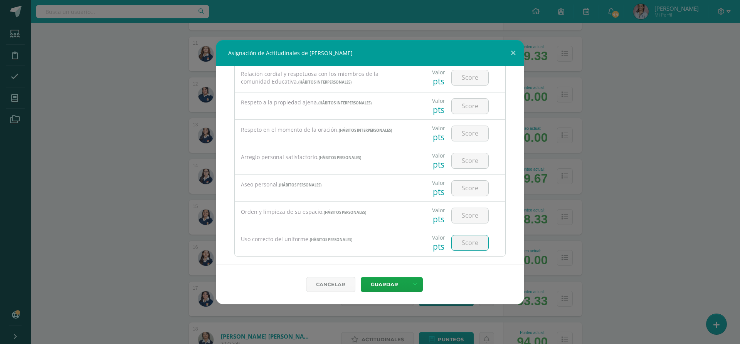
click at [463, 242] on input "number" at bounding box center [470, 242] width 37 height 15
type input "3"
click at [390, 287] on button "Guardar" at bounding box center [384, 284] width 47 height 15
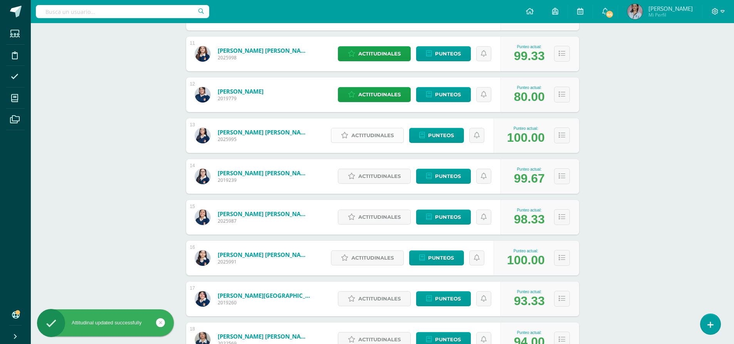
click at [371, 134] on span "Actitudinales" at bounding box center [372, 135] width 42 height 14
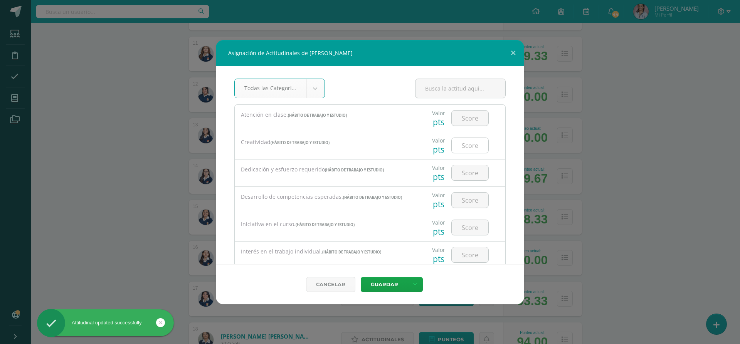
click at [470, 144] on input "number" at bounding box center [470, 145] width 37 height 15
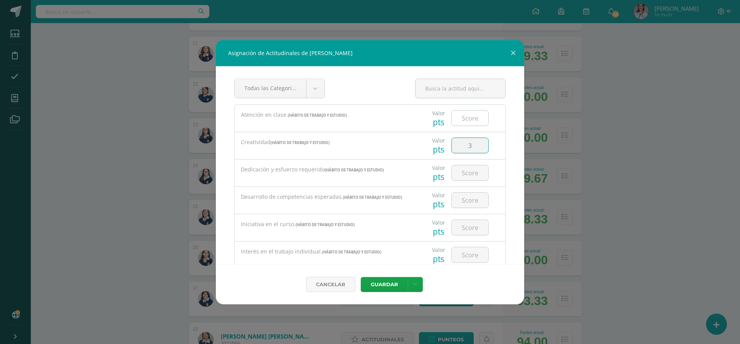
type input "3"
click at [455, 116] on input "number" at bounding box center [470, 118] width 37 height 15
type input "3"
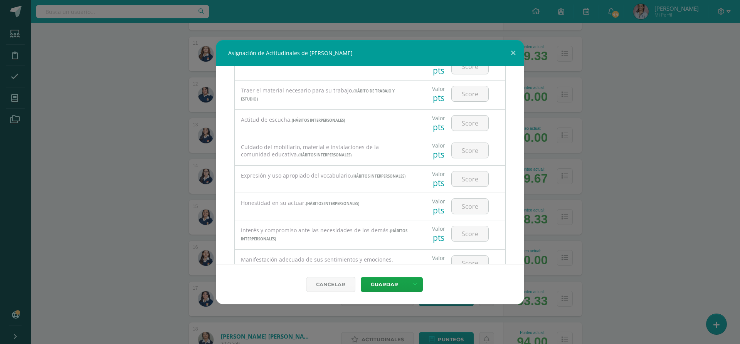
scroll to position [308, 0]
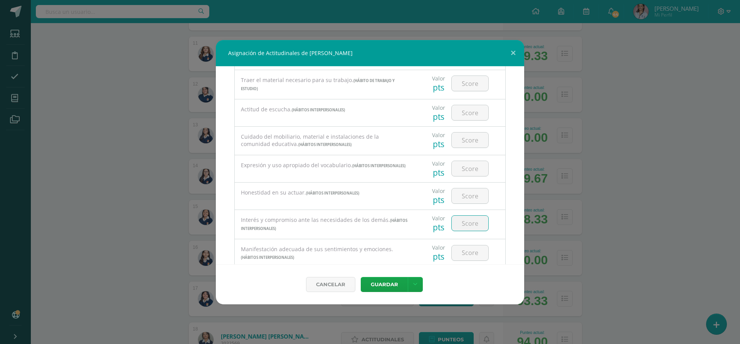
click at [462, 228] on input "number" at bounding box center [470, 223] width 37 height 15
type input "3"
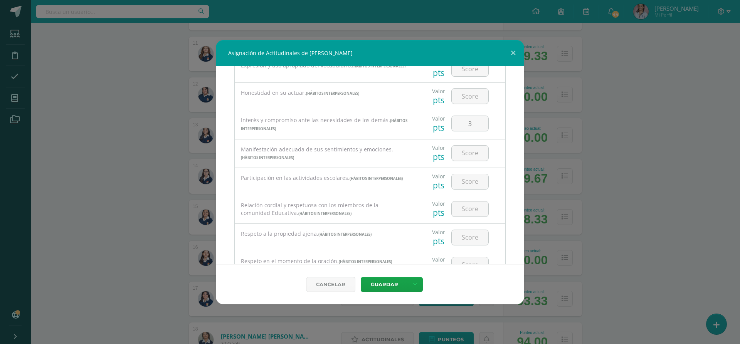
scroll to position [424, 0]
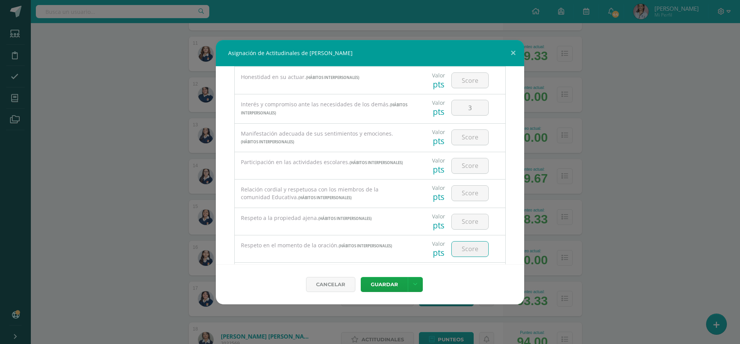
click at [476, 247] on input "number" at bounding box center [470, 249] width 37 height 15
type input "3"
click at [374, 289] on button "Guardar" at bounding box center [384, 284] width 47 height 15
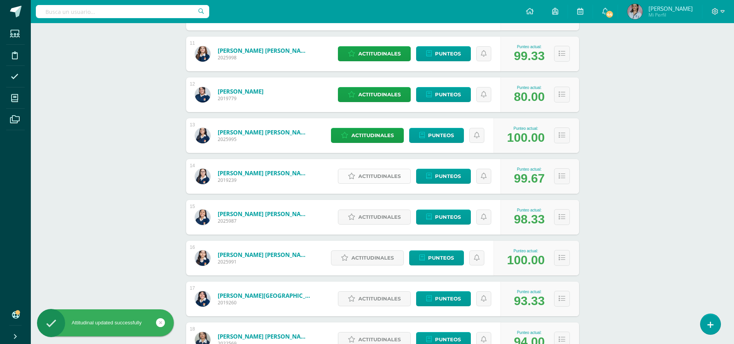
click at [375, 171] on span "Actitudinales" at bounding box center [379, 176] width 42 height 14
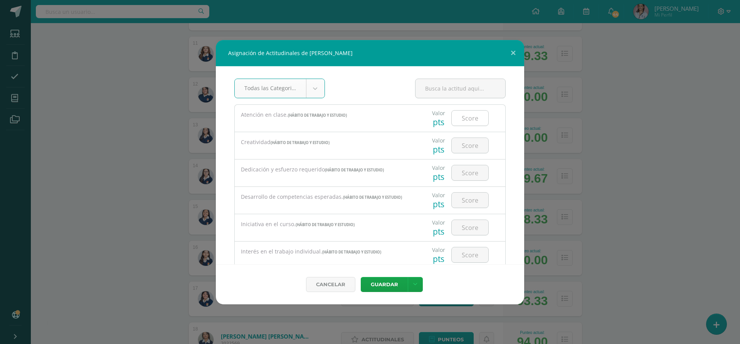
click at [482, 119] on input "number" at bounding box center [470, 118] width 37 height 15
type input "3"
click at [461, 173] on input "number" at bounding box center [470, 172] width 37 height 15
type input "3"
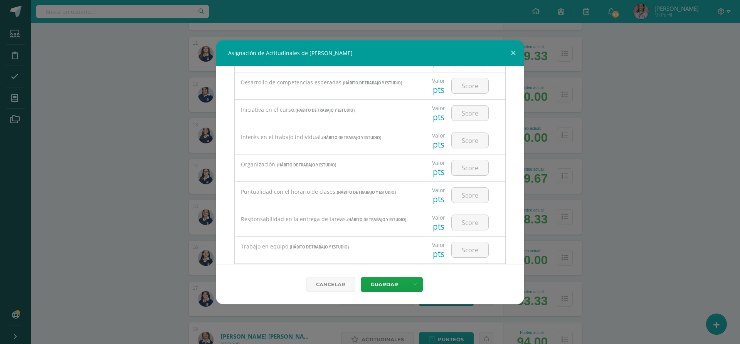
scroll to position [116, 0]
click at [454, 193] on input "number" at bounding box center [470, 193] width 37 height 15
type input "3"
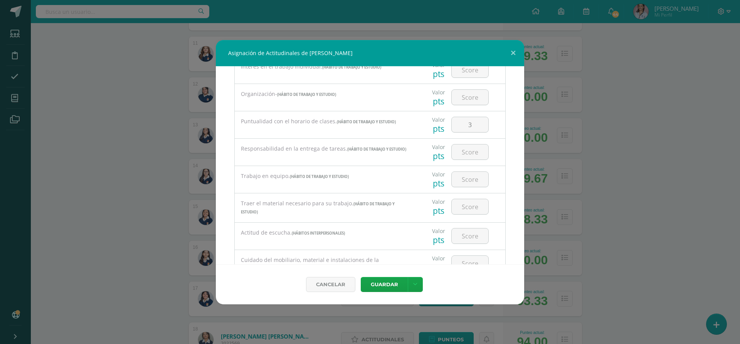
scroll to position [193, 0]
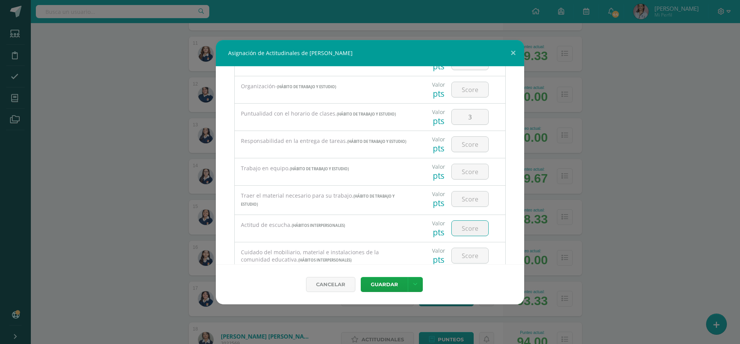
drag, startPoint x: 459, startPoint y: 228, endPoint x: 464, endPoint y: 230, distance: 5.5
click at [462, 229] on input "number" at bounding box center [470, 228] width 37 height 15
type input "3"
click at [391, 285] on button "Guardar" at bounding box center [384, 284] width 47 height 15
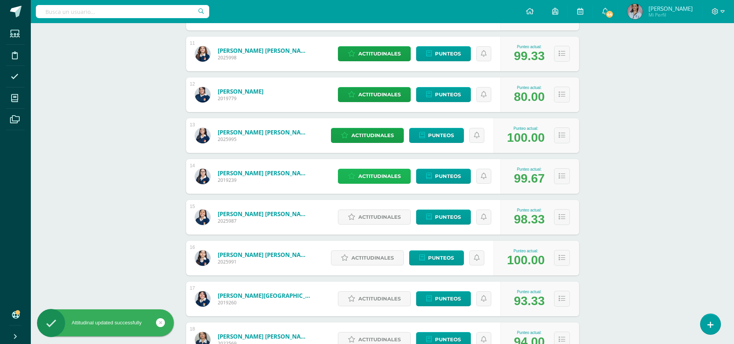
click at [380, 171] on span "Actitudinales" at bounding box center [379, 176] width 42 height 14
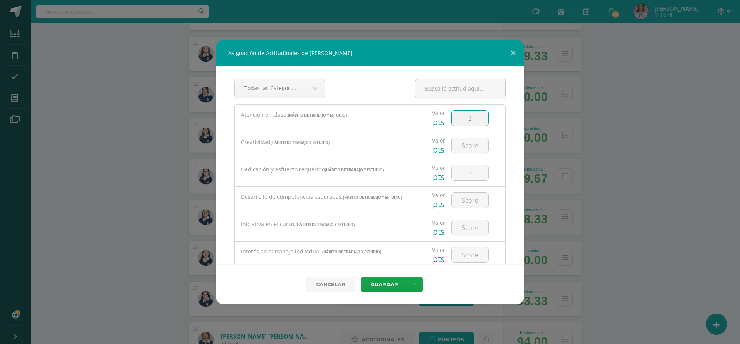
drag, startPoint x: 469, startPoint y: 118, endPoint x: 462, endPoint y: 119, distance: 7.1
click at [462, 119] on input "3" at bounding box center [470, 118] width 37 height 15
type input "2"
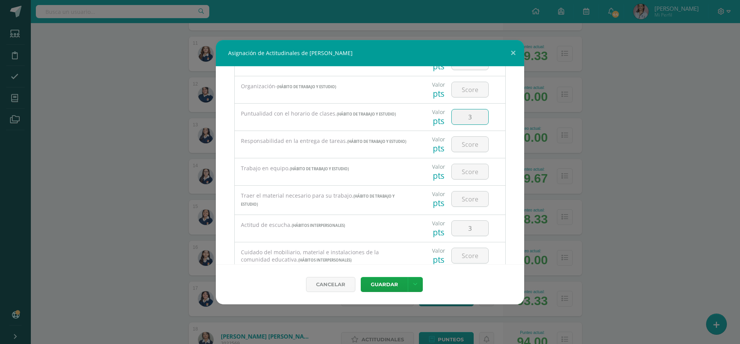
drag, startPoint x: 465, startPoint y: 119, endPoint x: 461, endPoint y: 121, distance: 4.5
click at [461, 121] on input "3" at bounding box center [470, 116] width 37 height 15
type input "2"
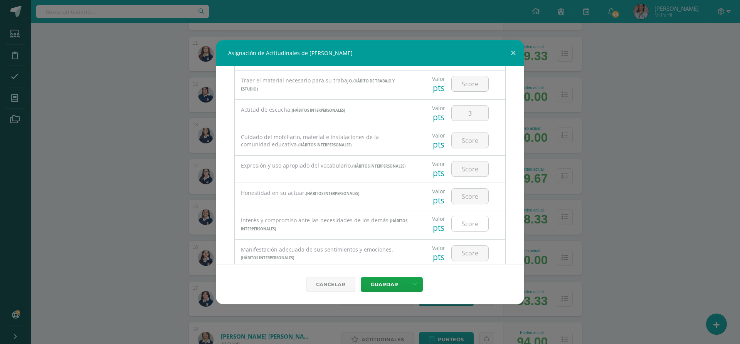
scroll to position [308, 0]
click at [475, 222] on input "number" at bounding box center [470, 223] width 37 height 15
type input "1"
click at [387, 280] on button "Guardar" at bounding box center [384, 284] width 47 height 15
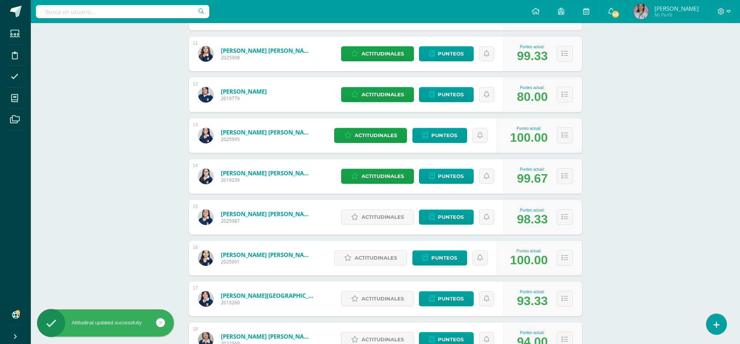
click at [387, 284] on div "Cancelar [GEOGRAPHIC_DATA] Guardar y poblar en todos mis cursos" at bounding box center [369, 273] width 277 height 36
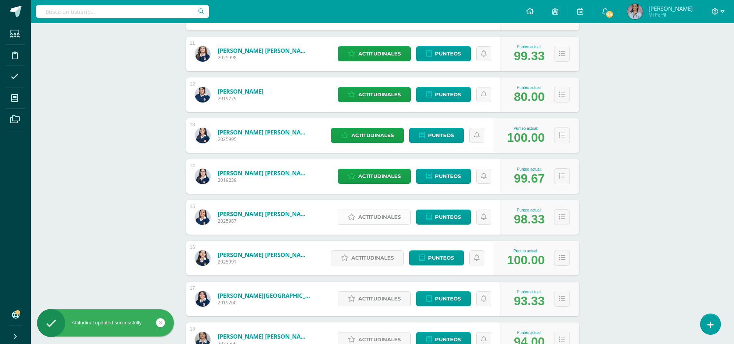
click at [366, 217] on span "Actitudinales" at bounding box center [379, 217] width 42 height 14
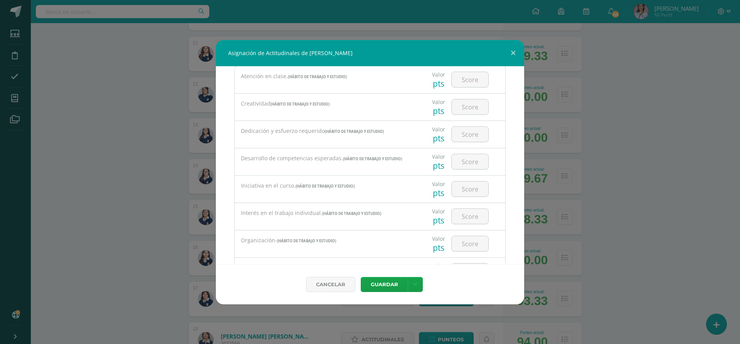
scroll to position [0, 0]
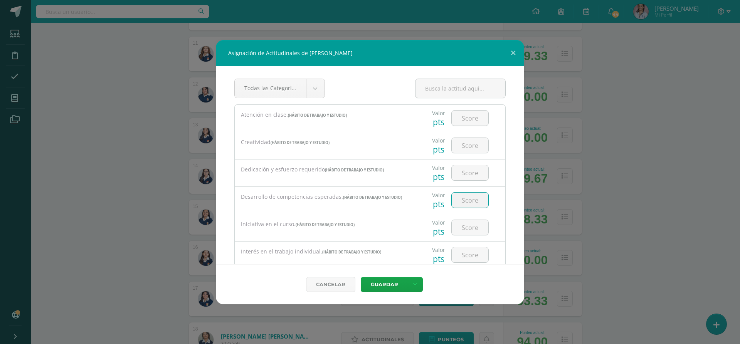
click at [475, 200] on input "number" at bounding box center [470, 200] width 37 height 15
type input "3"
click at [470, 167] on input "number" at bounding box center [470, 172] width 37 height 15
type input "3"
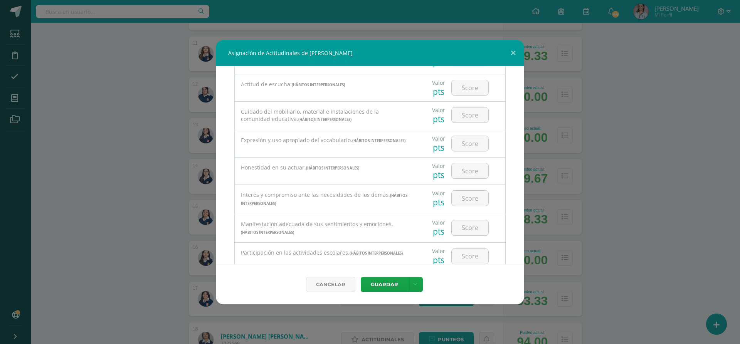
scroll to position [347, 0]
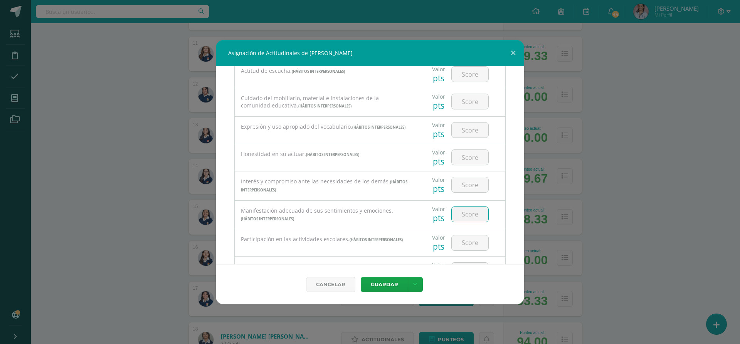
click at [468, 216] on input "number" at bounding box center [470, 214] width 37 height 15
type input "3"
click at [373, 279] on button "Guardar" at bounding box center [384, 284] width 47 height 15
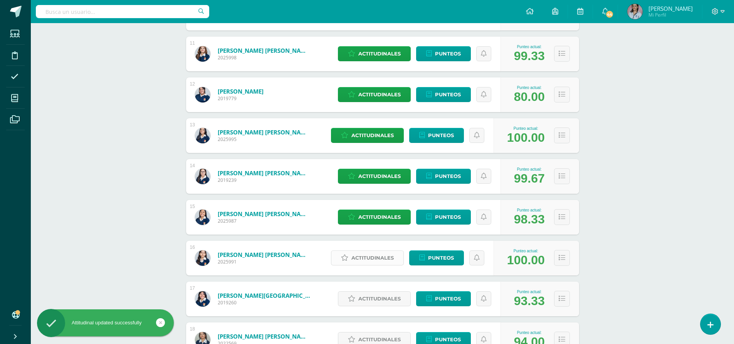
click at [376, 257] on span "Actitudinales" at bounding box center [372, 258] width 42 height 14
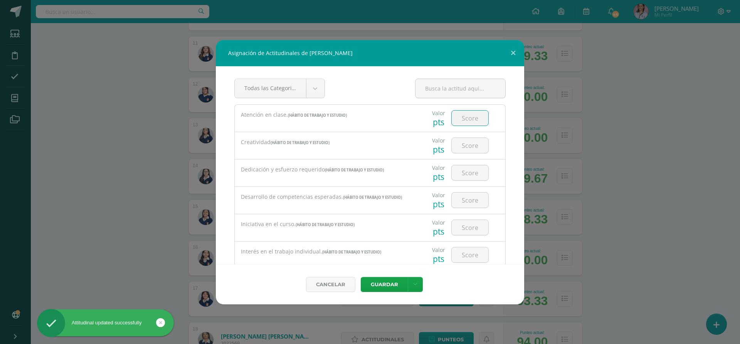
click at [465, 122] on input "number" at bounding box center [470, 118] width 37 height 15
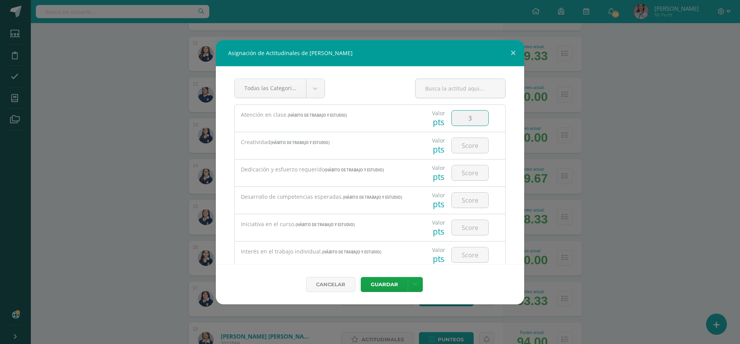
type input "3"
click at [466, 137] on div at bounding box center [470, 145] width 44 height 27
click at [463, 143] on input "number" at bounding box center [470, 145] width 37 height 15
type input "3"
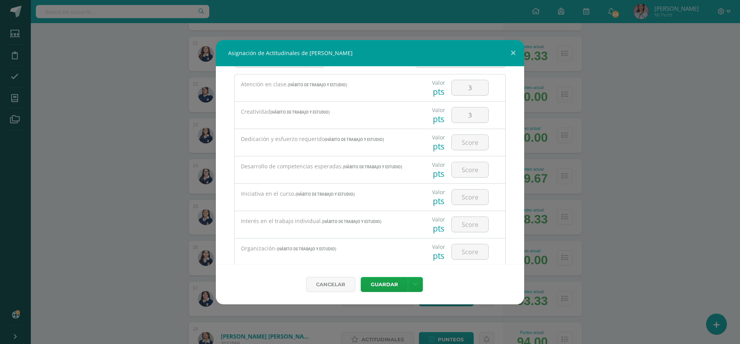
scroll to position [39, 0]
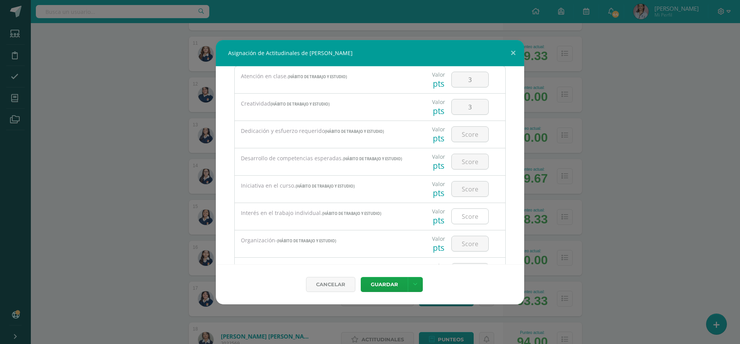
click at [464, 218] on input "number" at bounding box center [470, 216] width 37 height 15
type input "3"
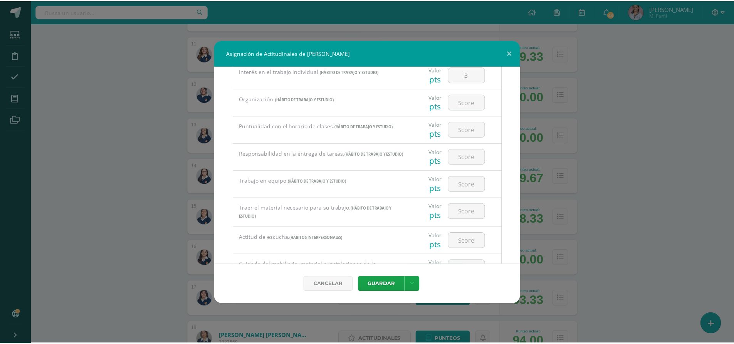
scroll to position [193, 0]
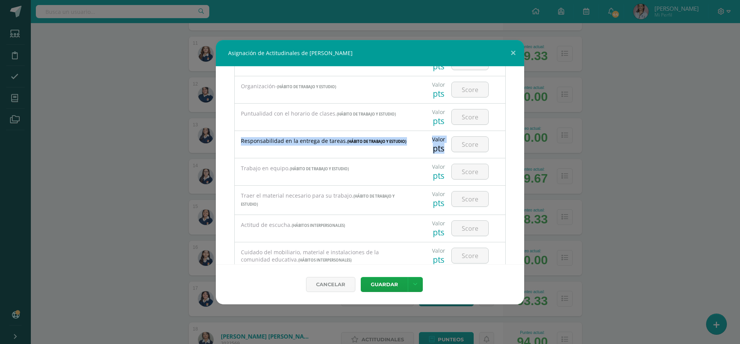
drag, startPoint x: 468, startPoint y: 153, endPoint x: 465, endPoint y: 128, distance: 25.3
click at [465, 128] on div "Atención en clase. (HÁBITO DE TRABAJO Y ESTUDIO) Valor pts 3" at bounding box center [369, 258] width 271 height 692
click at [463, 141] on input "number" at bounding box center [470, 144] width 37 height 15
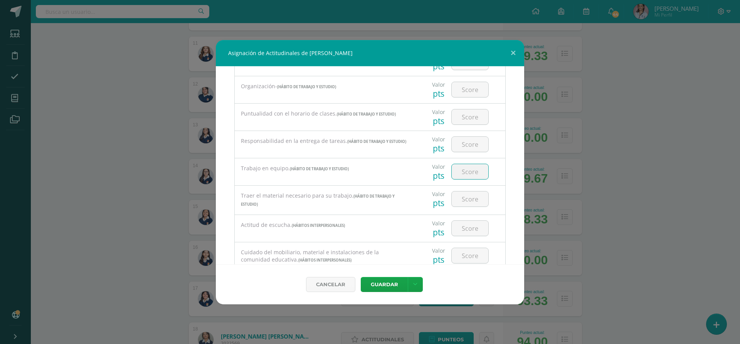
click at [472, 178] on input "number" at bounding box center [470, 171] width 37 height 15
click at [469, 142] on input "number" at bounding box center [470, 144] width 37 height 15
type input "3"
click at [391, 281] on button "Guardar" at bounding box center [384, 284] width 47 height 15
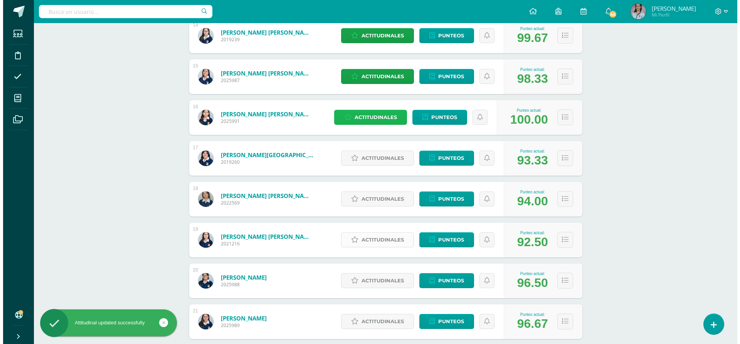
scroll to position [693, 0]
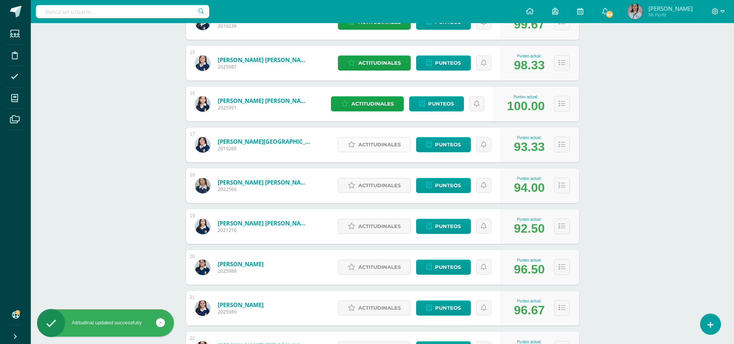
click at [360, 148] on span "Actitudinales" at bounding box center [379, 145] width 42 height 14
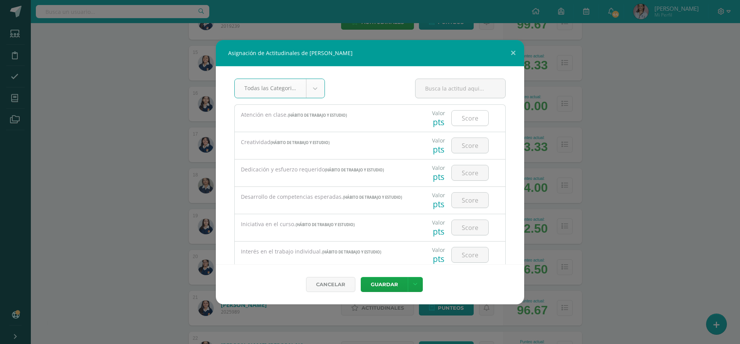
click at [468, 121] on input "number" at bounding box center [470, 118] width 37 height 15
type input "2"
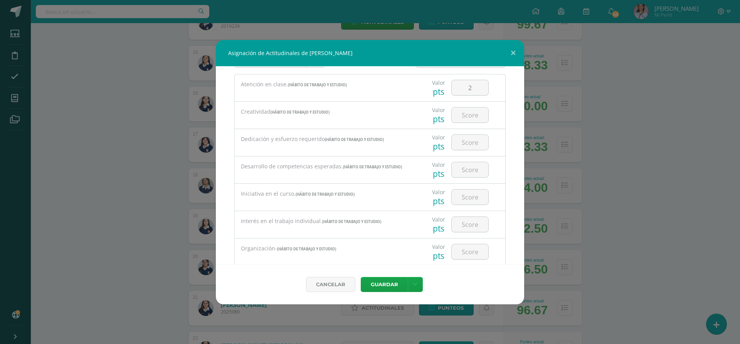
scroll to position [39, 0]
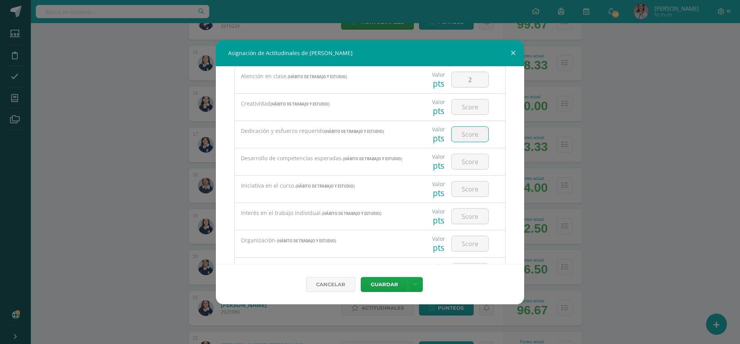
click at [467, 134] on input "number" at bounding box center [470, 134] width 37 height 15
type input "3"
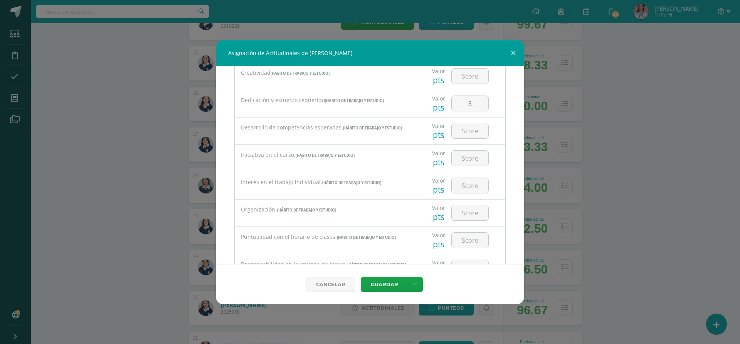
scroll to position [77, 0]
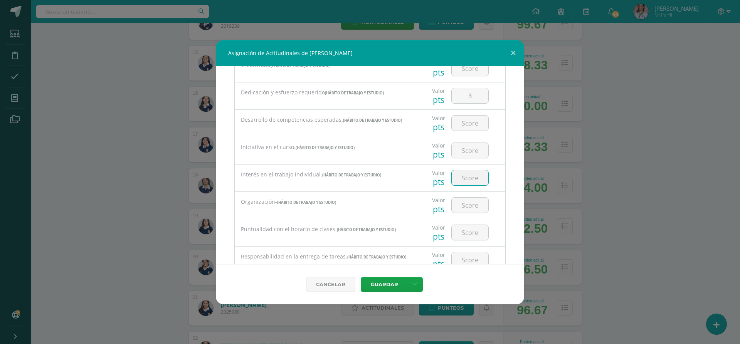
click at [463, 174] on input "number" at bounding box center [470, 177] width 37 height 15
type input "3"
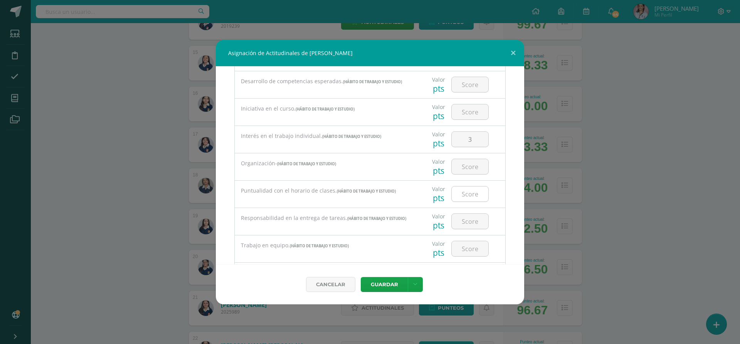
click at [463, 196] on input "number" at bounding box center [470, 193] width 37 height 15
type input "3"
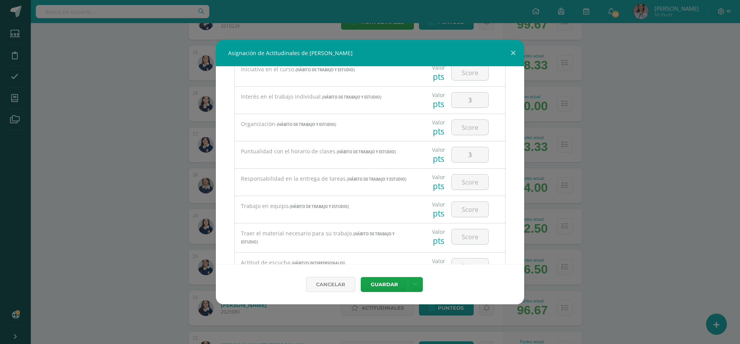
scroll to position [193, 0]
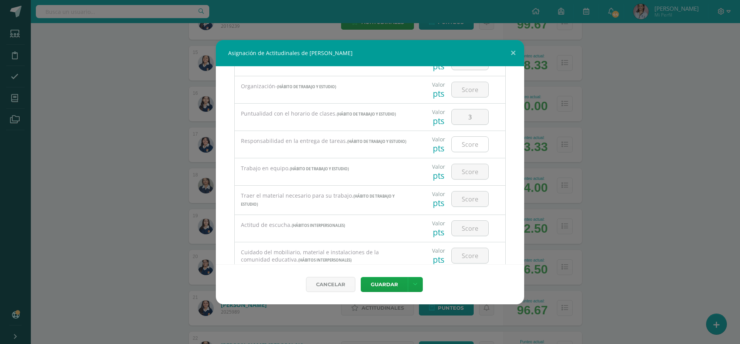
drag, startPoint x: 462, startPoint y: 144, endPoint x: 467, endPoint y: 145, distance: 5.2
click at [465, 145] on input "number" at bounding box center [470, 144] width 37 height 15
type input "3"
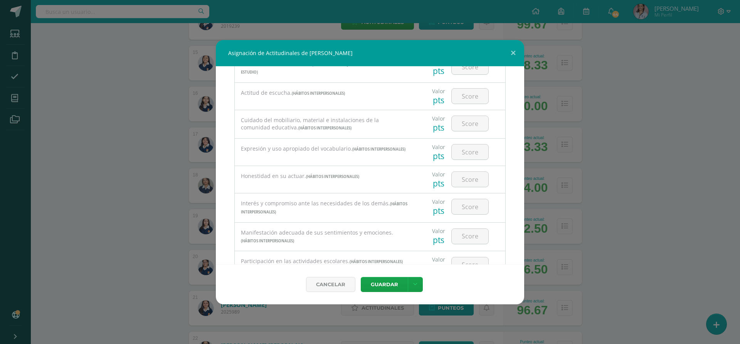
scroll to position [347, 0]
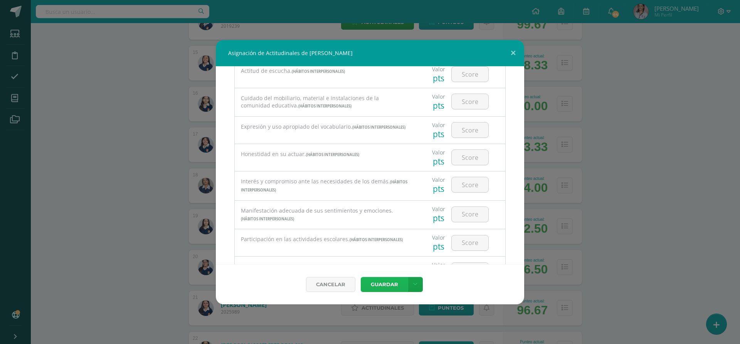
click at [383, 280] on button "Guardar" at bounding box center [384, 284] width 47 height 15
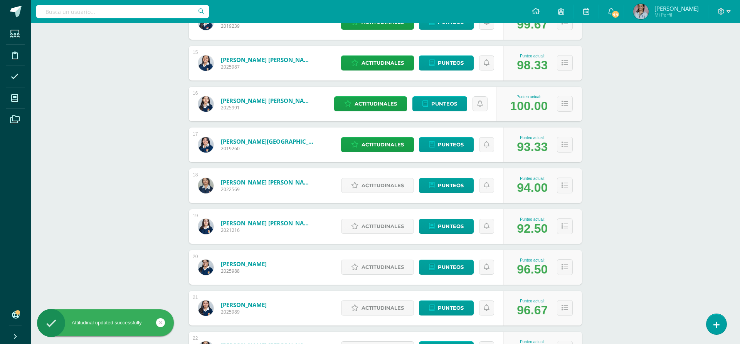
click at [383, 280] on div "Cancelar [GEOGRAPHIC_DATA] Guardar y poblar en todos mis cursos" at bounding box center [369, 273] width 277 height 36
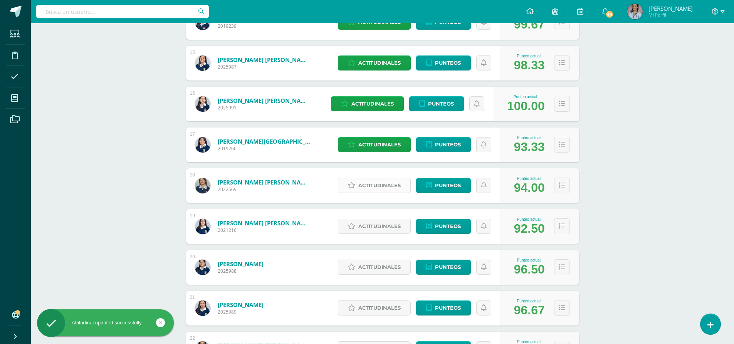
click at [377, 185] on span "Actitudinales" at bounding box center [379, 185] width 42 height 14
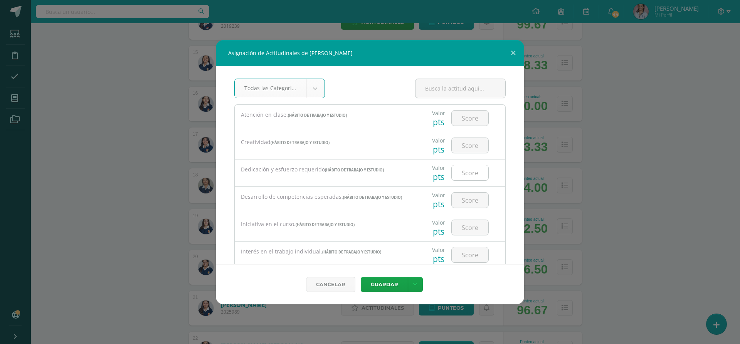
click at [472, 176] on input "number" at bounding box center [470, 172] width 37 height 15
type input "3"
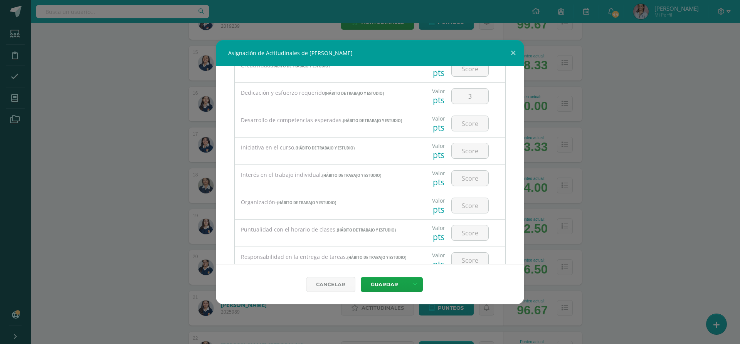
scroll to position [77, 0]
click at [478, 180] on input "number" at bounding box center [470, 177] width 37 height 15
type input "3"
click at [477, 204] on input "number" at bounding box center [470, 205] width 37 height 15
type input "3"
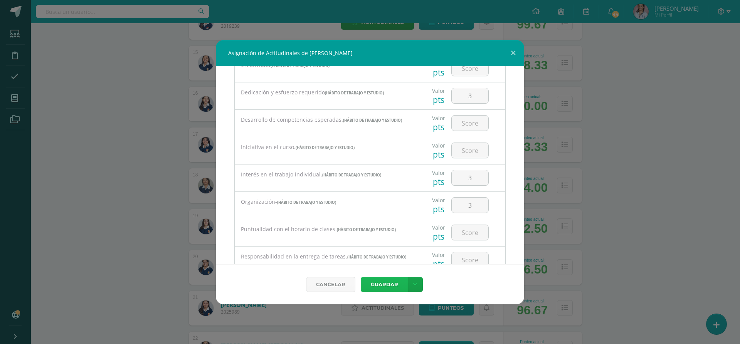
drag, startPoint x: 395, startPoint y: 280, endPoint x: 391, endPoint y: 281, distance: 3.9
click at [391, 281] on button "Guardar" at bounding box center [384, 284] width 47 height 15
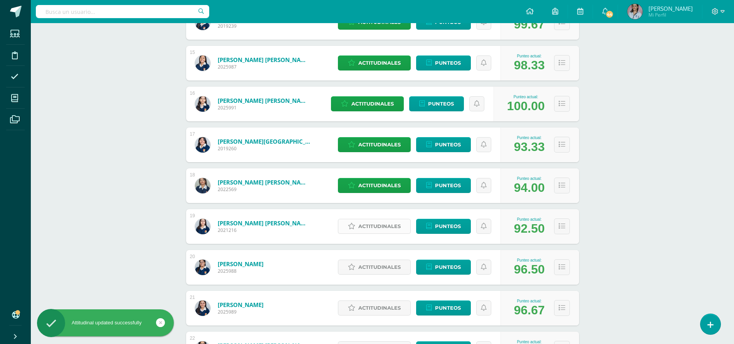
click at [399, 228] on span "Actitudinales" at bounding box center [379, 226] width 42 height 14
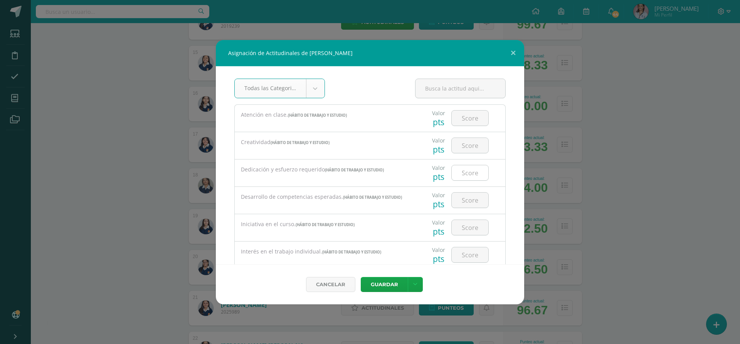
click at [475, 173] on input "number" at bounding box center [470, 172] width 37 height 15
type input "3"
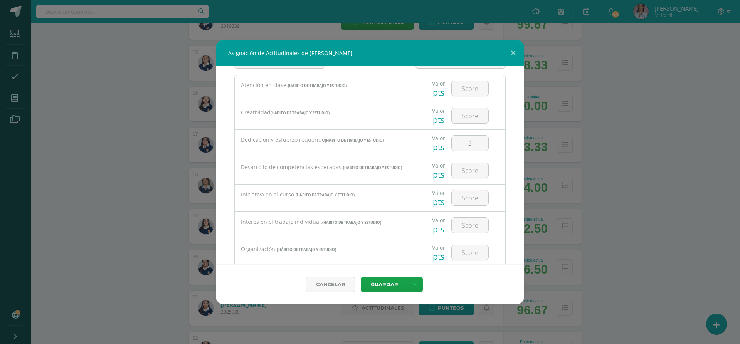
scroll to position [39, 0]
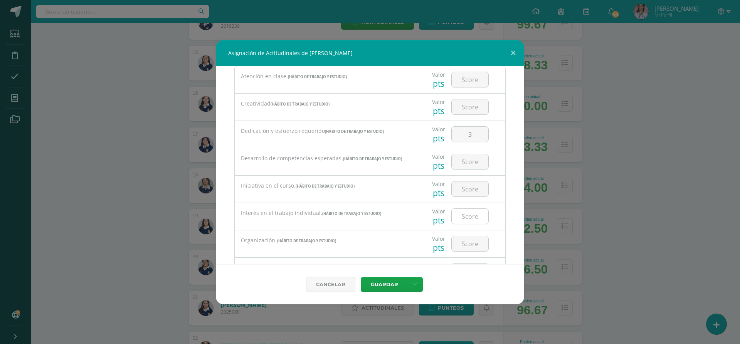
click at [462, 217] on input "number" at bounding box center [470, 216] width 37 height 15
type input "3"
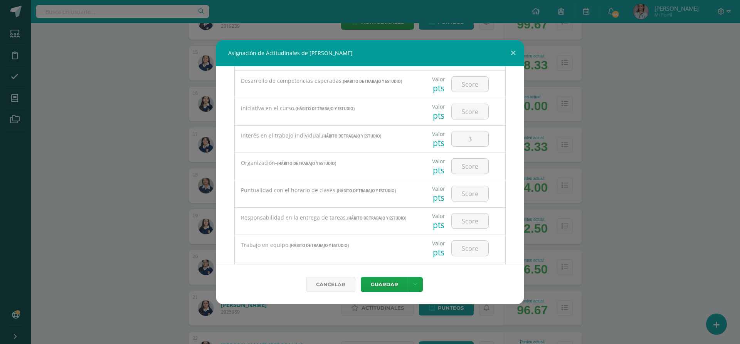
scroll to position [154, 0]
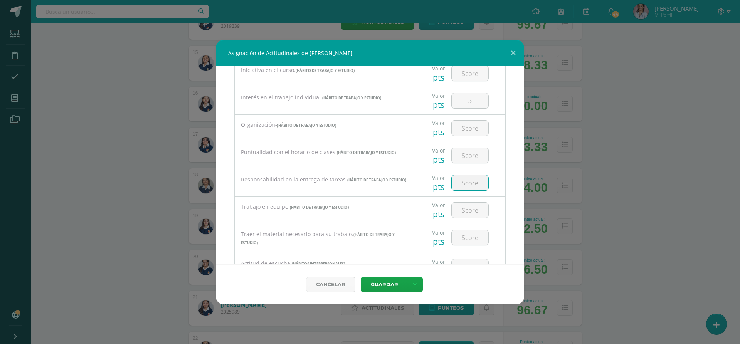
click at [454, 186] on input "number" at bounding box center [470, 182] width 37 height 15
type input "2"
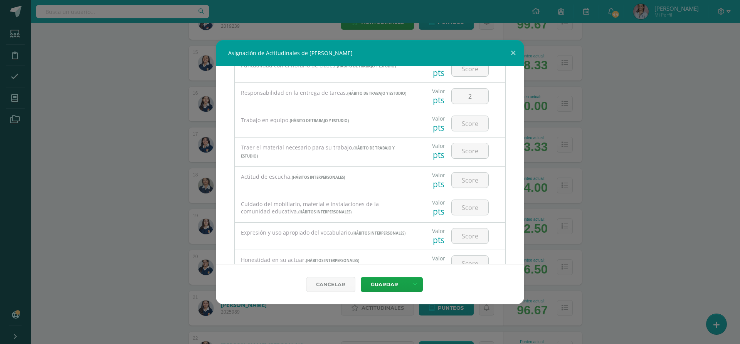
scroll to position [270, 0]
click at [473, 238] on input "number" at bounding box center [470, 234] width 37 height 15
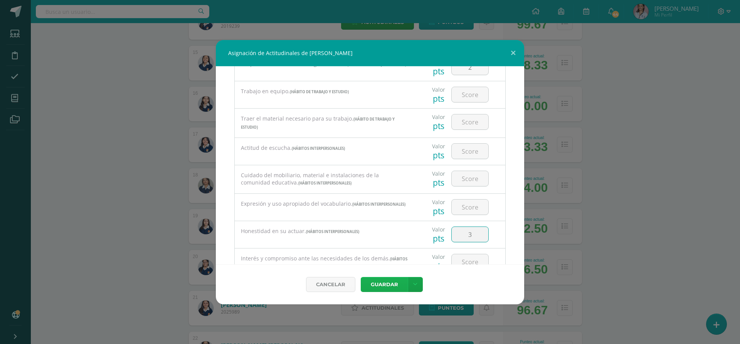
type input "3"
click at [379, 283] on button "Guardar" at bounding box center [384, 284] width 47 height 15
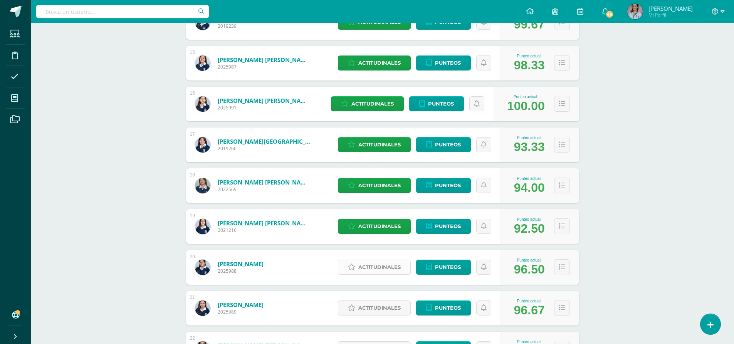
click at [378, 267] on span "Actitudinales" at bounding box center [379, 267] width 42 height 14
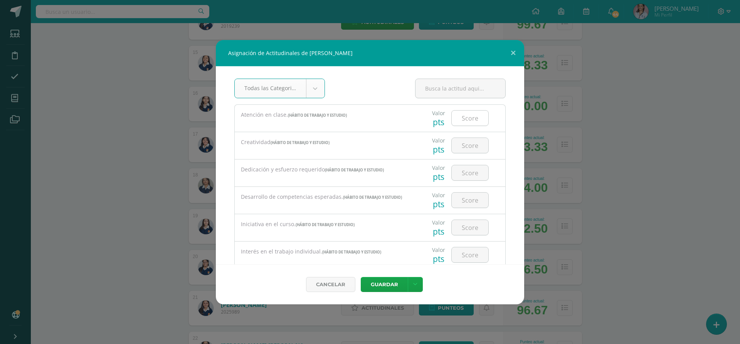
click at [459, 116] on input "number" at bounding box center [470, 118] width 37 height 15
type input "3"
click at [459, 144] on input "number" at bounding box center [470, 145] width 37 height 15
type input "3"
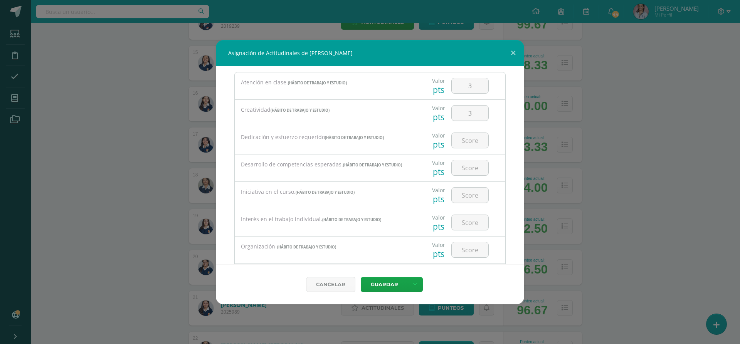
scroll to position [39, 0]
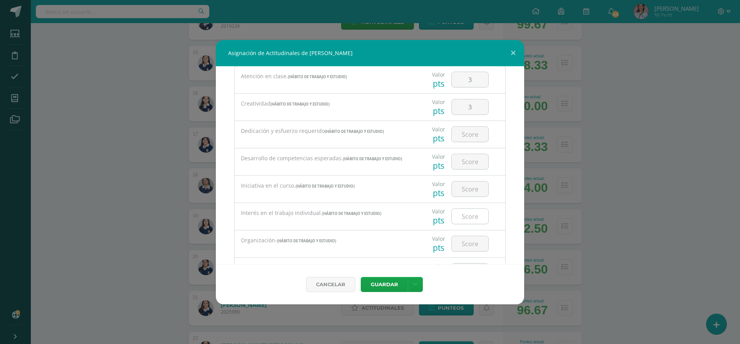
click at [475, 217] on input "number" at bounding box center [470, 216] width 37 height 15
type input "3"
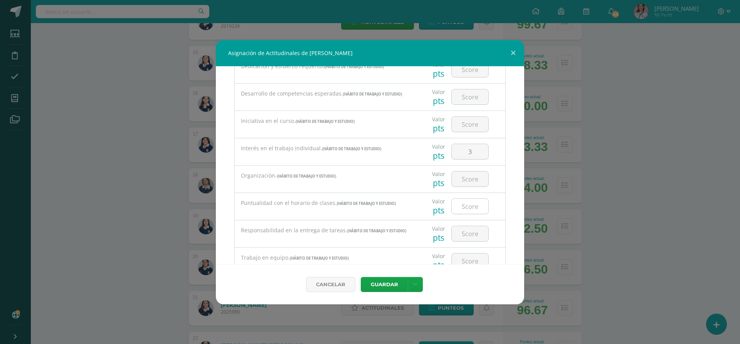
scroll to position [116, 0]
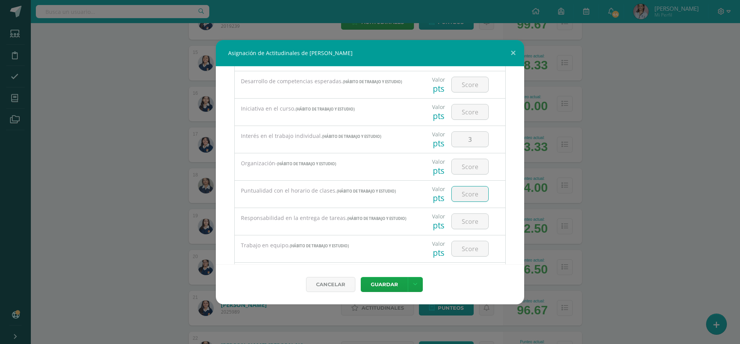
click at [463, 192] on input "number" at bounding box center [470, 193] width 37 height 15
type input "1"
type input "2"
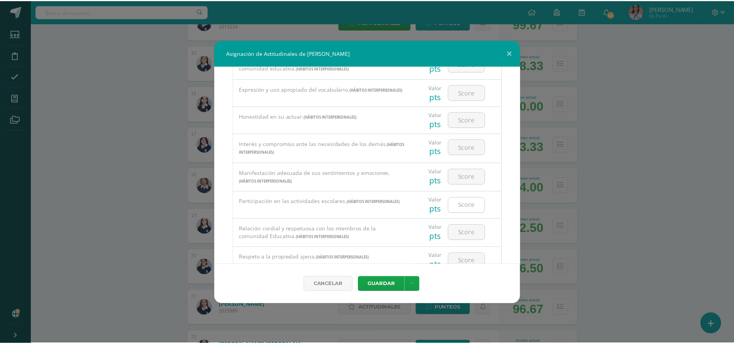
scroll to position [385, 0]
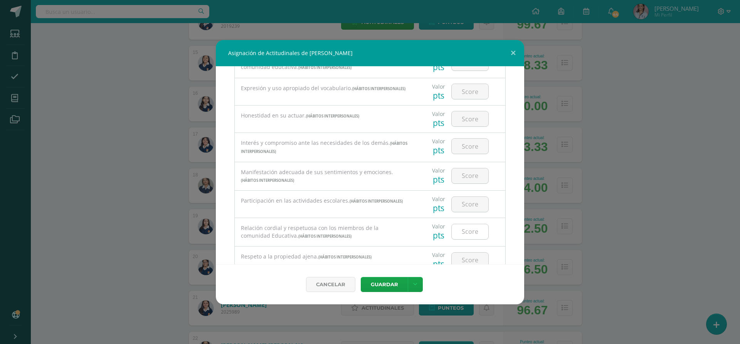
click at [462, 235] on input "number" at bounding box center [470, 231] width 37 height 15
type input "3"
click at [400, 282] on button "Guardar" at bounding box center [384, 284] width 47 height 15
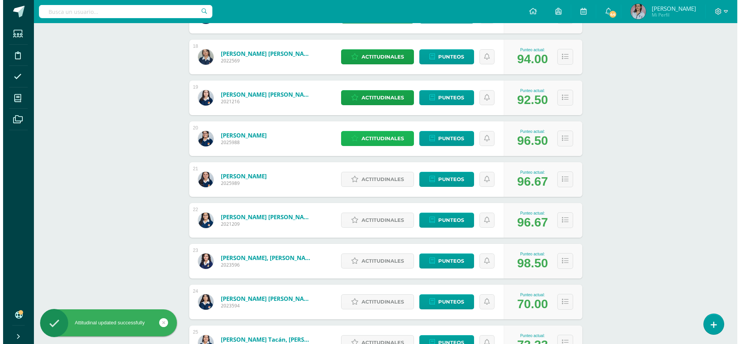
scroll to position [822, 0]
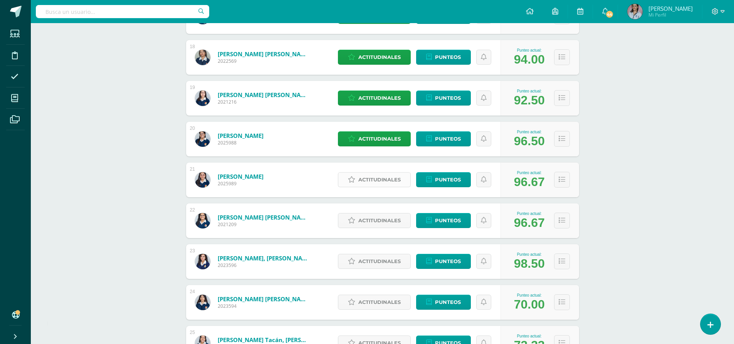
click at [361, 180] on span "Actitudinales" at bounding box center [379, 180] width 42 height 14
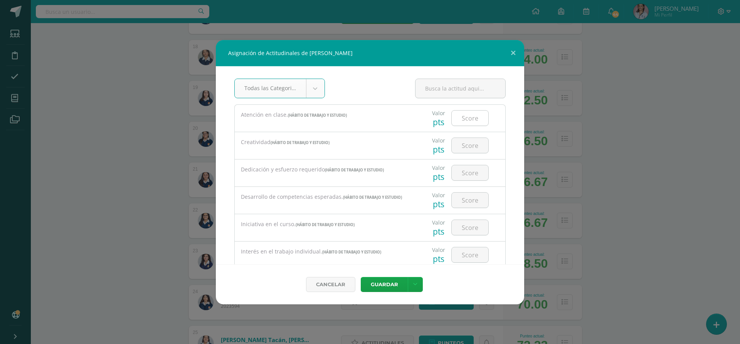
click at [452, 118] on input "number" at bounding box center [470, 118] width 37 height 15
type input "3"
click at [459, 250] on input "number" at bounding box center [470, 254] width 37 height 15
type input "3"
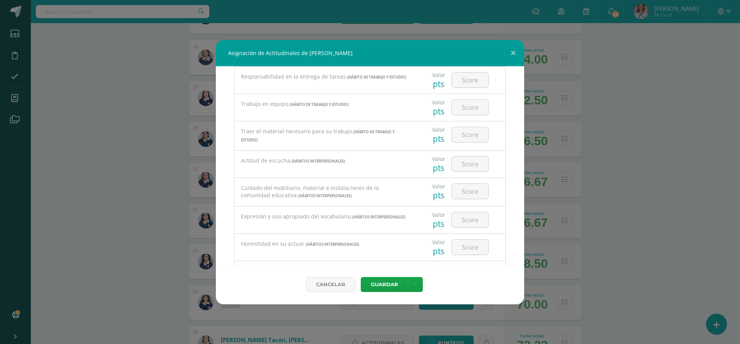
scroll to position [270, 0]
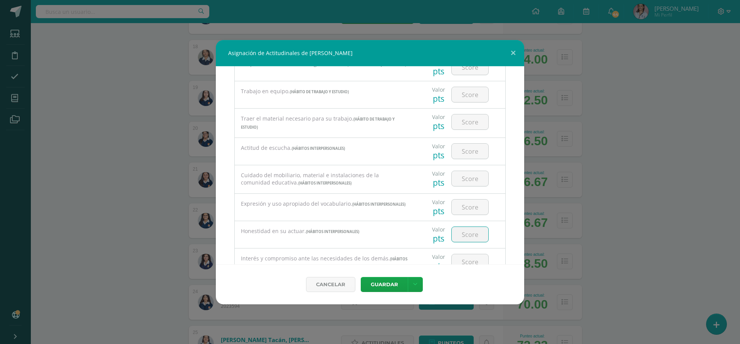
click at [470, 235] on input "number" at bounding box center [470, 234] width 37 height 15
type input "3"
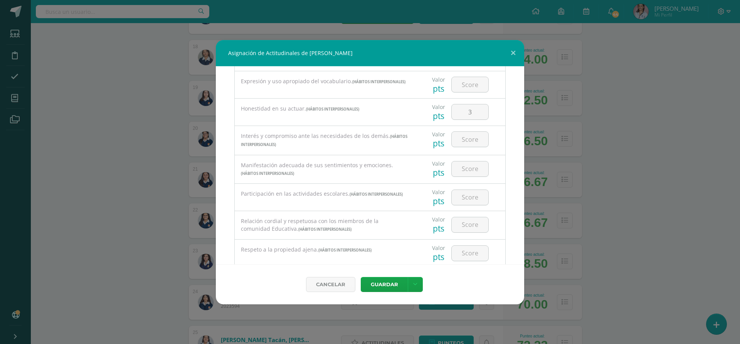
scroll to position [424, 0]
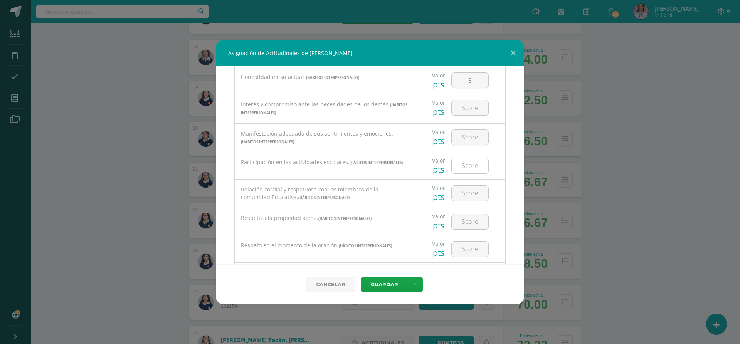
click at [470, 168] on input "number" at bounding box center [470, 165] width 37 height 15
type input "3"
click at [388, 279] on button "Guardar" at bounding box center [384, 284] width 47 height 15
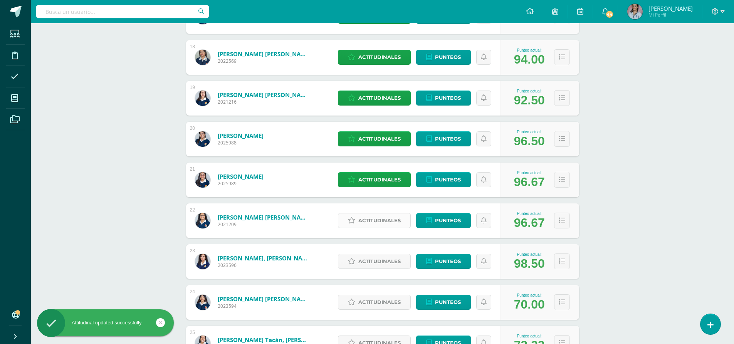
click at [384, 220] on span "Actitudinales" at bounding box center [379, 220] width 42 height 14
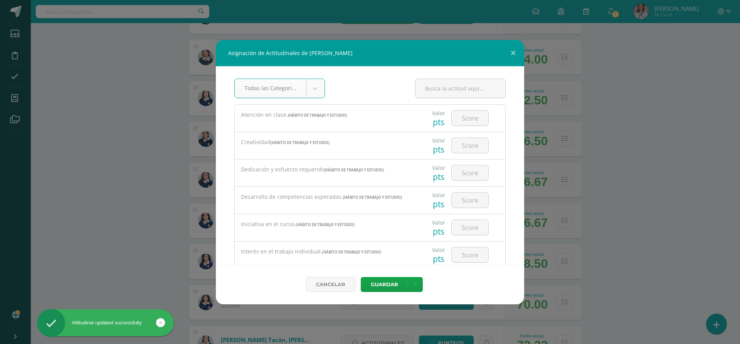
click at [487, 129] on div "Valor pts" at bounding box center [460, 118] width 84 height 27
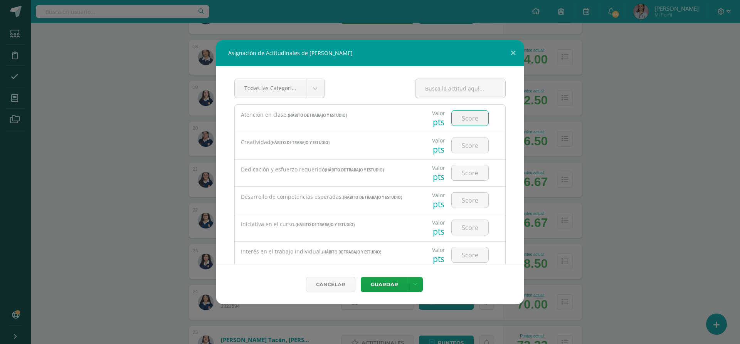
click at [475, 118] on input "number" at bounding box center [470, 118] width 37 height 15
type input "3"
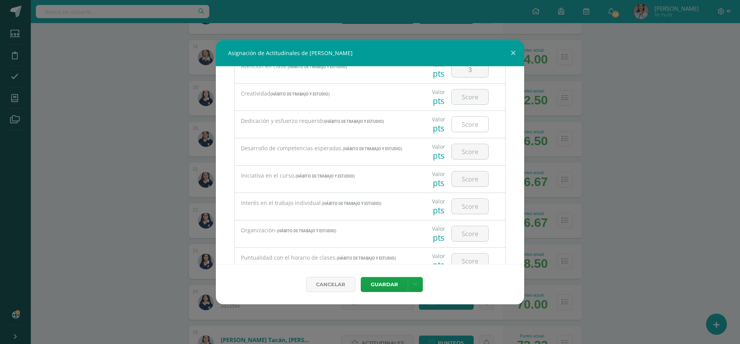
scroll to position [77, 0]
click at [474, 176] on input "number" at bounding box center [470, 177] width 37 height 15
type input "3"
click at [473, 233] on input "number" at bounding box center [470, 232] width 37 height 15
type input "3"
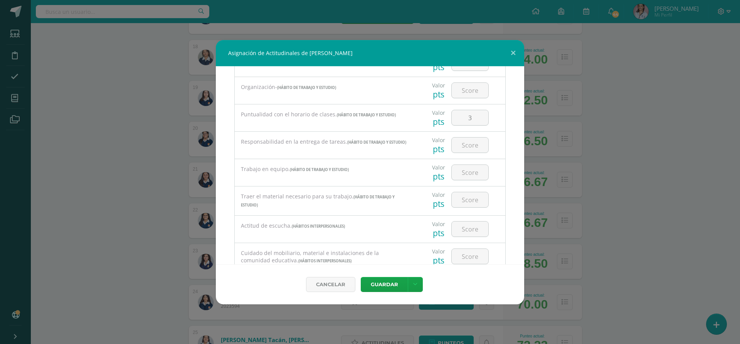
scroll to position [193, 0]
click at [473, 143] on input "number" at bounding box center [470, 144] width 37 height 15
type input "3"
click at [380, 285] on button "Guardar" at bounding box center [384, 284] width 47 height 15
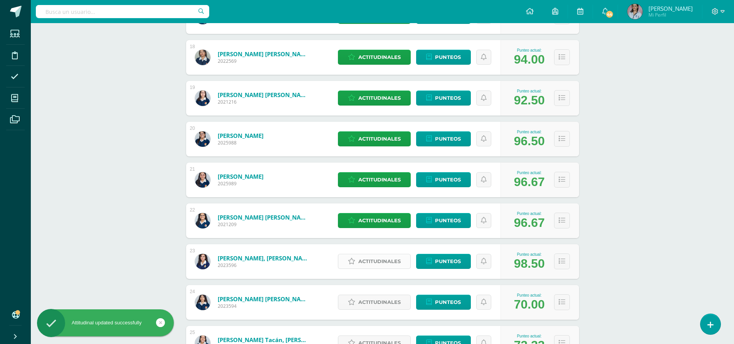
click at [369, 261] on span "Actitudinales" at bounding box center [379, 261] width 42 height 14
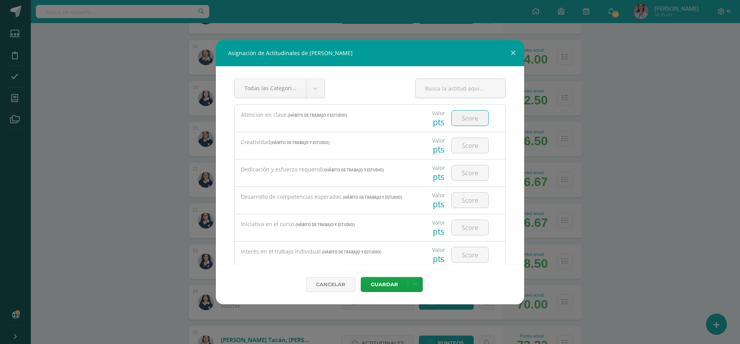
click at [462, 118] on input "number" at bounding box center [470, 118] width 37 height 15
type input "3"
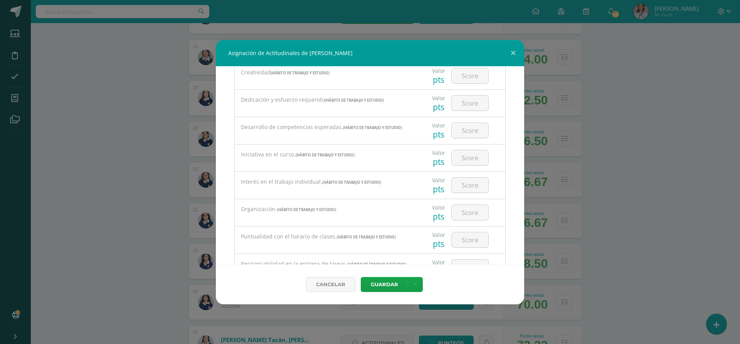
scroll to position [77, 0]
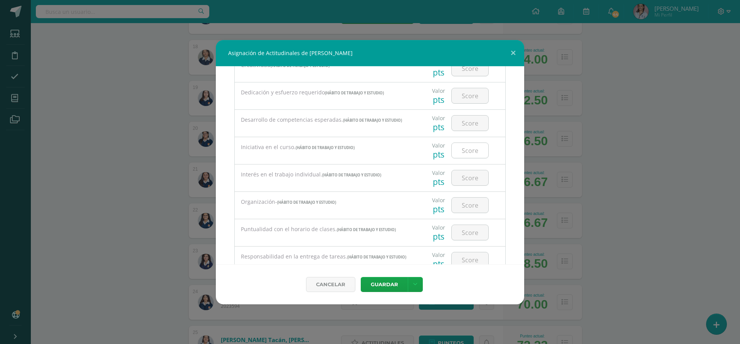
click at [469, 148] on input "number" at bounding box center [470, 150] width 37 height 15
type input "3"
click at [461, 178] on input "number" at bounding box center [470, 177] width 37 height 15
type input "3"
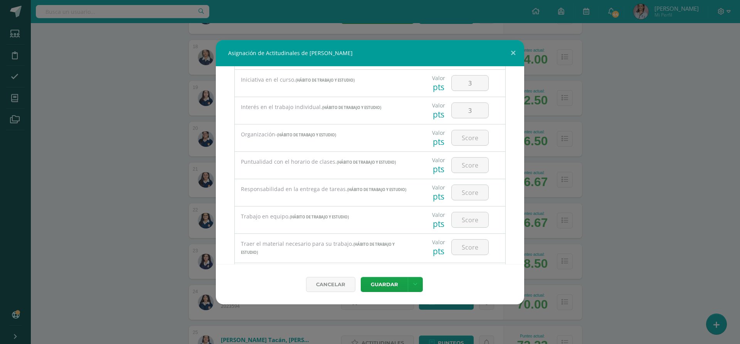
scroll to position [154, 0]
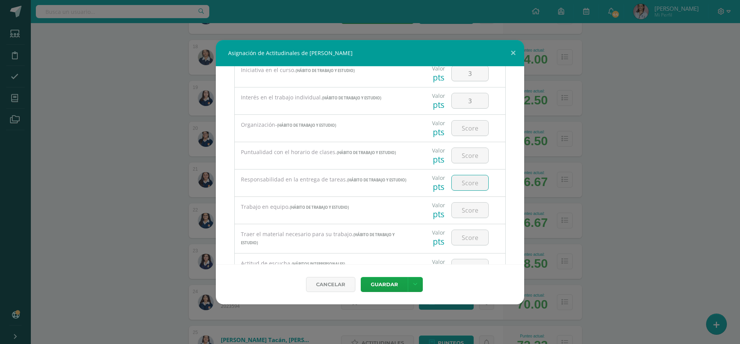
click at [463, 180] on input "number" at bounding box center [470, 182] width 37 height 15
type input "3"
click at [398, 287] on button "Guardar" at bounding box center [384, 284] width 47 height 15
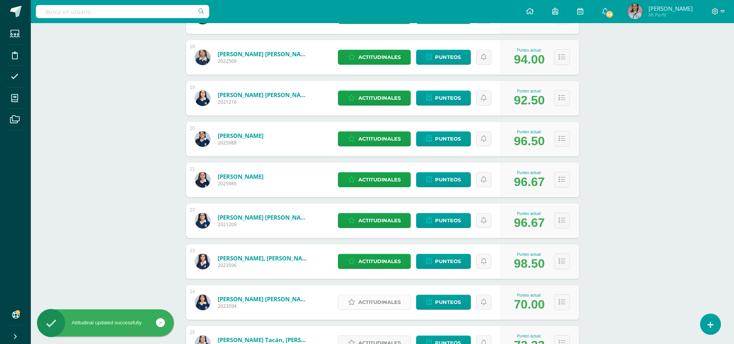
click at [390, 303] on span "Actitudinales" at bounding box center [379, 302] width 42 height 14
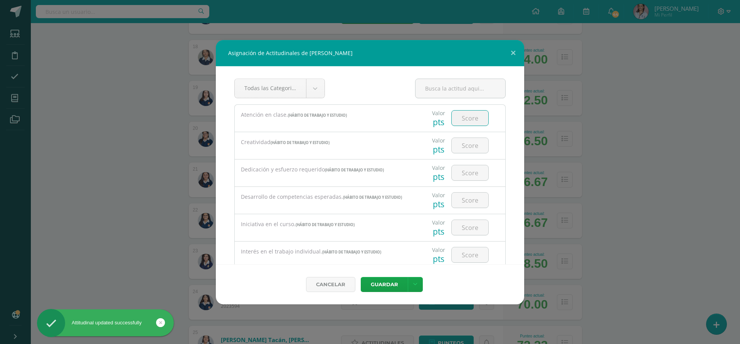
click at [475, 118] on input "number" at bounding box center [470, 118] width 37 height 15
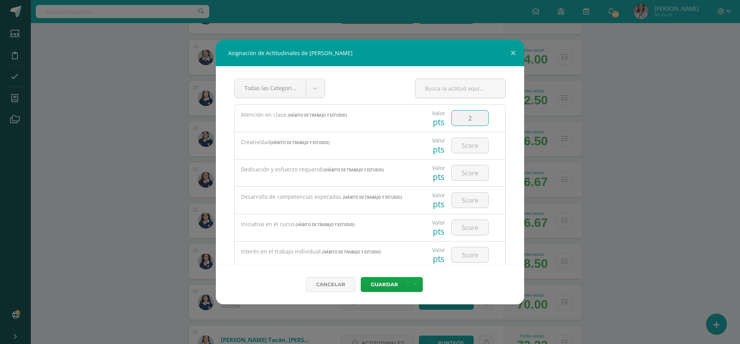
type input "2"
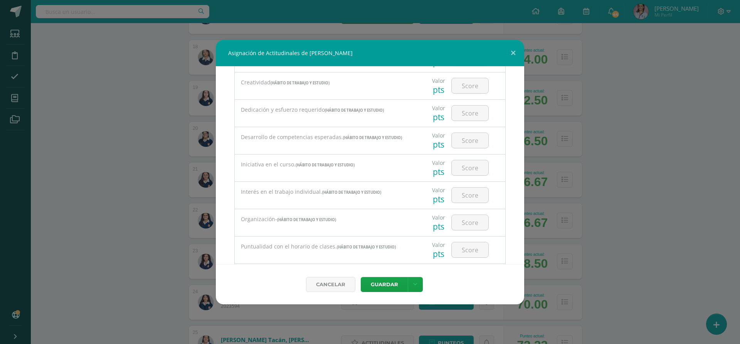
scroll to position [77, 0]
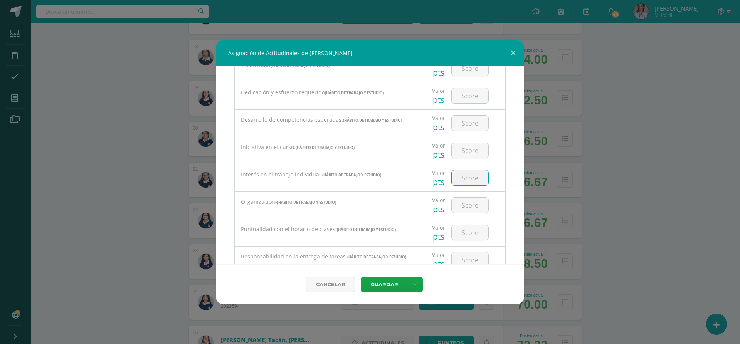
click at [477, 180] on input "number" at bounding box center [470, 177] width 37 height 15
type input "2"
click at [472, 234] on input "number" at bounding box center [470, 232] width 37 height 15
click at [457, 256] on input "number" at bounding box center [470, 259] width 37 height 15
type input "2"
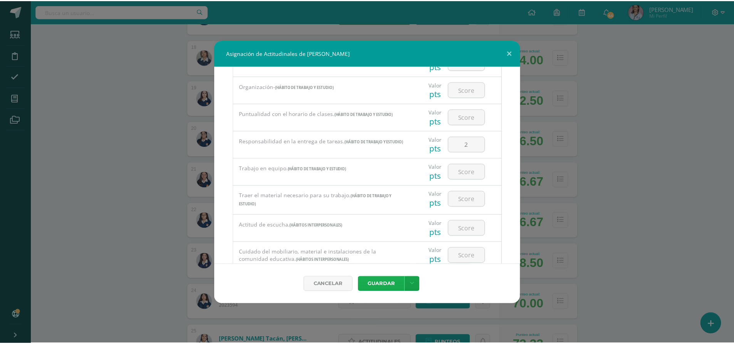
scroll to position [308, 0]
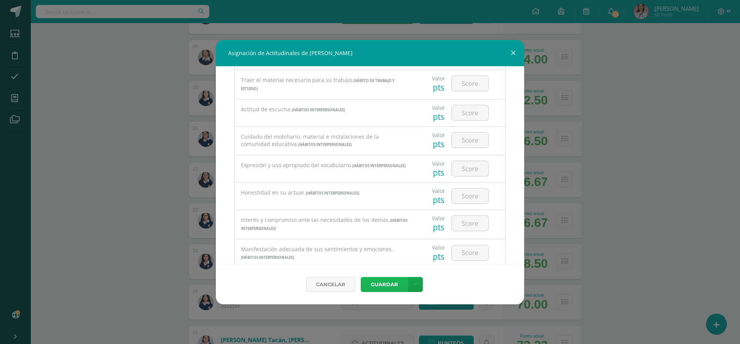
click at [391, 285] on button "Guardar" at bounding box center [384, 284] width 47 height 15
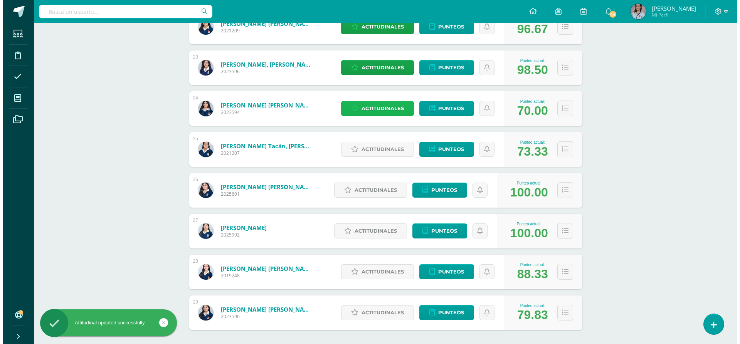
scroll to position [1053, 0]
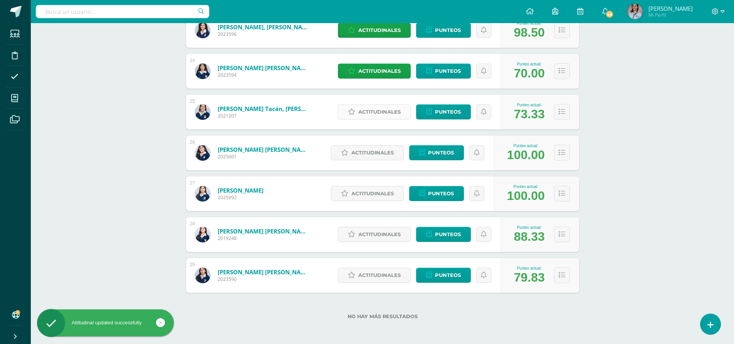
click at [367, 111] on span "Actitudinales" at bounding box center [379, 112] width 42 height 14
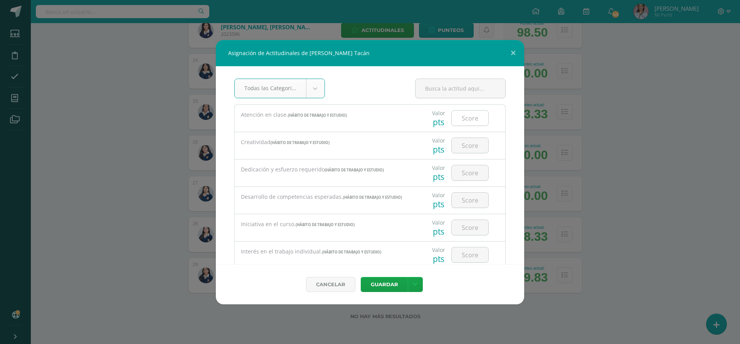
click at [462, 118] on input "number" at bounding box center [470, 118] width 37 height 15
type input "2"
click at [463, 173] on input "number" at bounding box center [470, 172] width 37 height 15
type input "2"
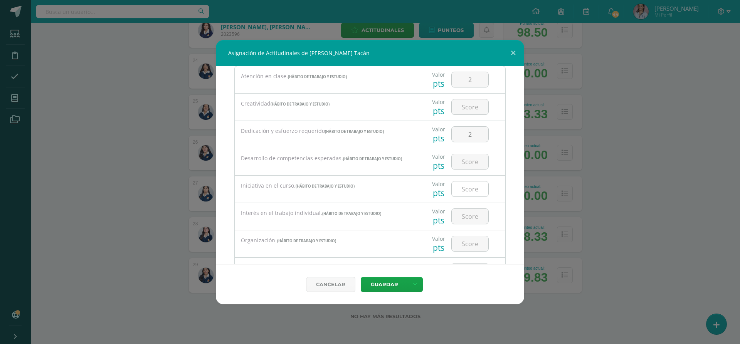
click at [457, 190] on input "number" at bounding box center [470, 188] width 37 height 15
type input "1"
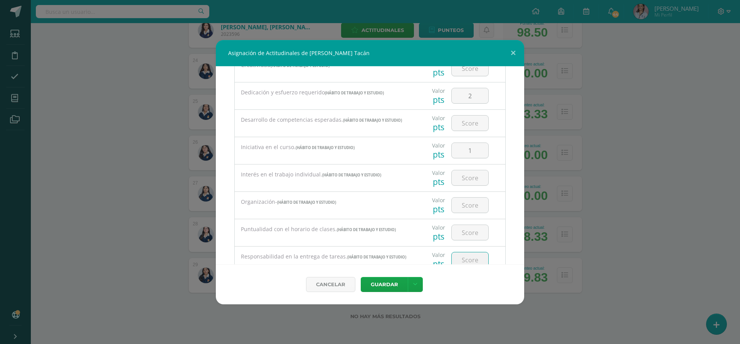
click at [469, 260] on input "number" at bounding box center [470, 259] width 37 height 15
type input "1"
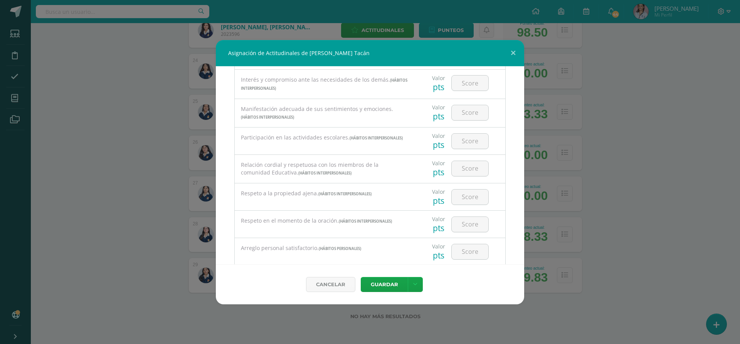
scroll to position [462, 0]
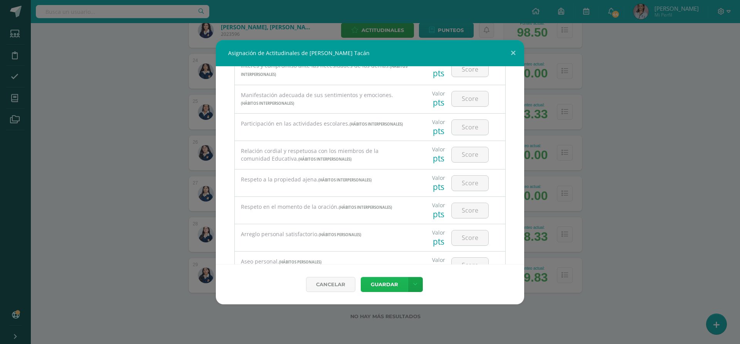
click at [387, 287] on button "Guardar" at bounding box center [384, 284] width 47 height 15
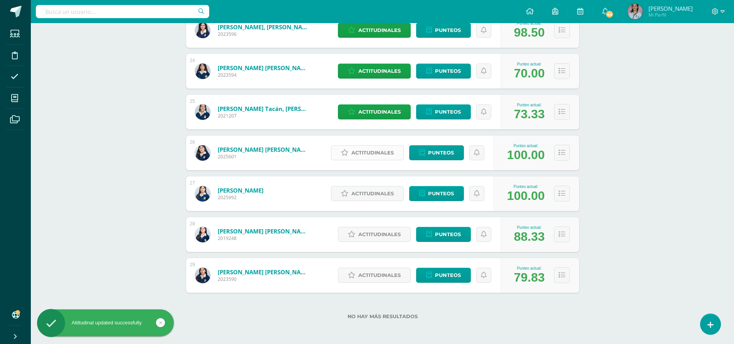
click at [381, 149] on span "Actitudinales" at bounding box center [372, 153] width 42 height 14
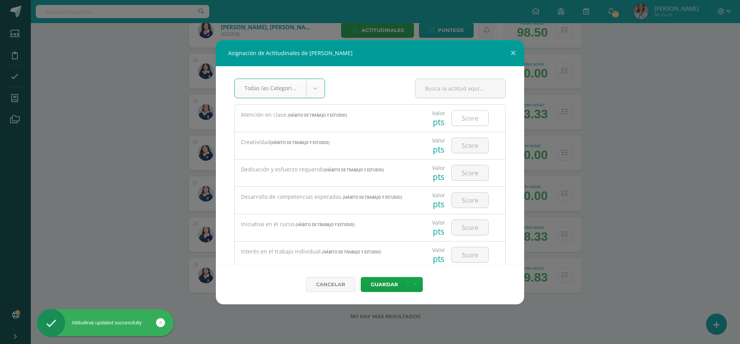
click at [467, 115] on input "number" at bounding box center [470, 118] width 37 height 15
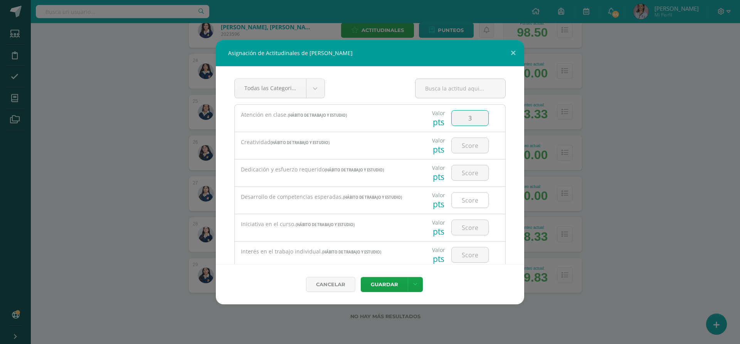
type input "3"
click at [470, 203] on input "number" at bounding box center [470, 200] width 37 height 15
type input "3"
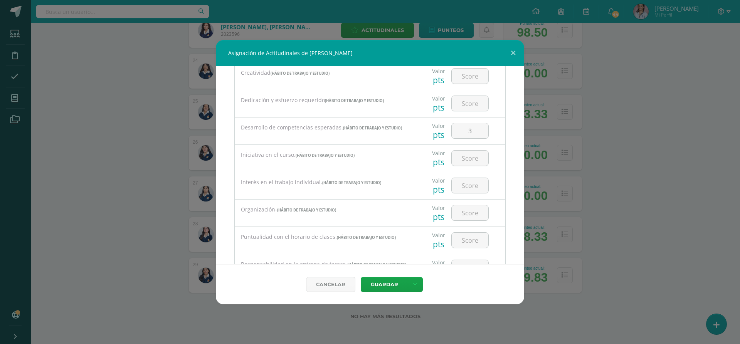
scroll to position [77, 0]
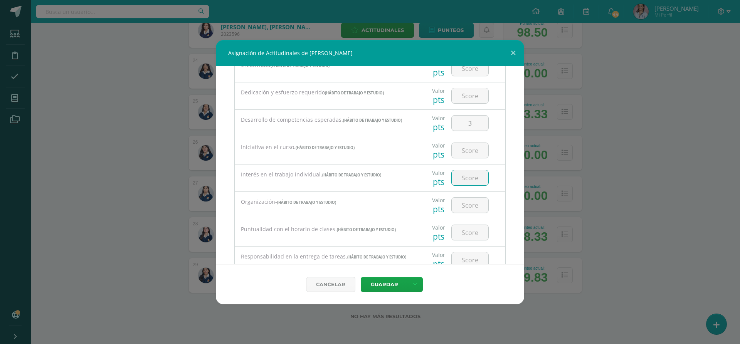
click at [465, 174] on input "number" at bounding box center [470, 177] width 37 height 15
type input "3"
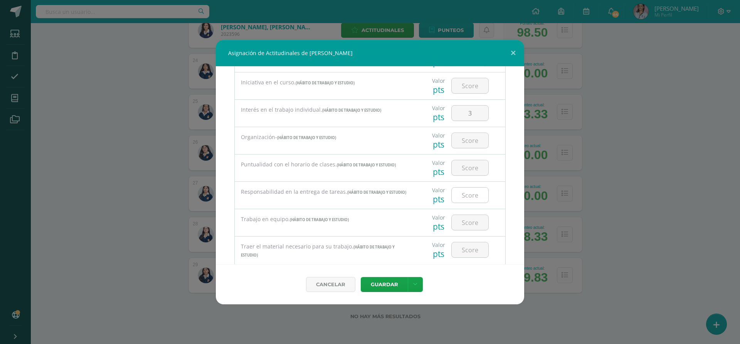
scroll to position [154, 0]
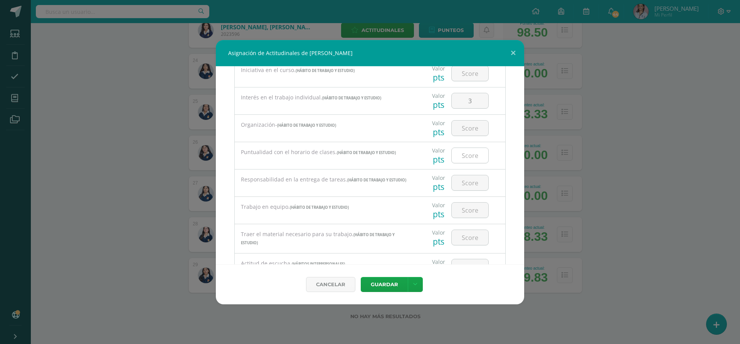
click at [467, 152] on input "number" at bounding box center [470, 155] width 37 height 15
type input "1"
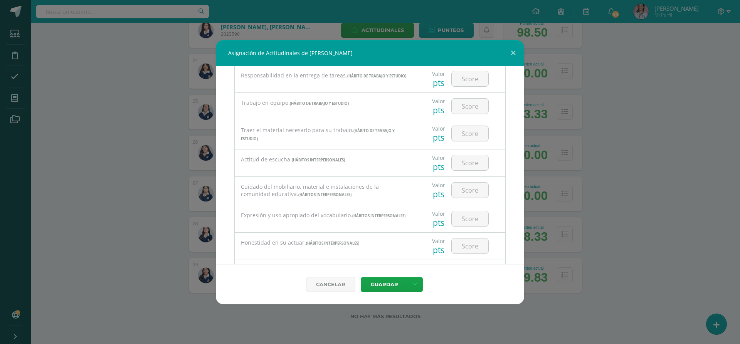
scroll to position [270, 0]
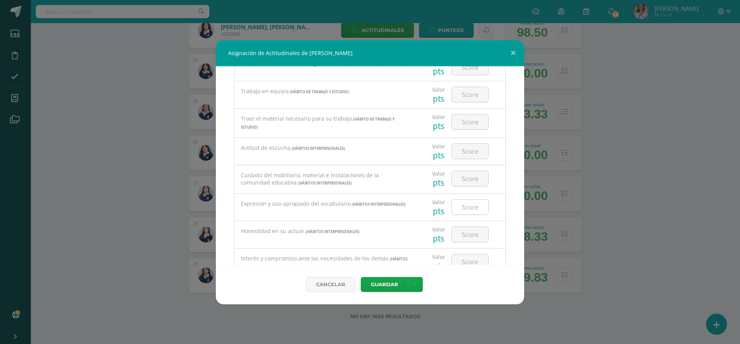
click at [469, 210] on input "number" at bounding box center [470, 207] width 37 height 15
type input "3"
click at [370, 285] on button "Guardar" at bounding box center [384, 284] width 47 height 15
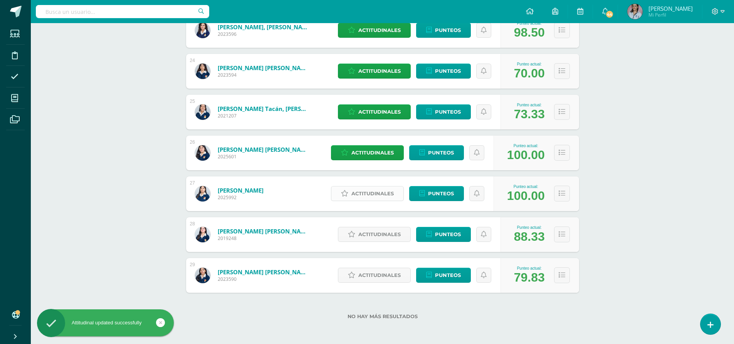
click at [375, 196] on span "Actitudinales" at bounding box center [372, 193] width 42 height 14
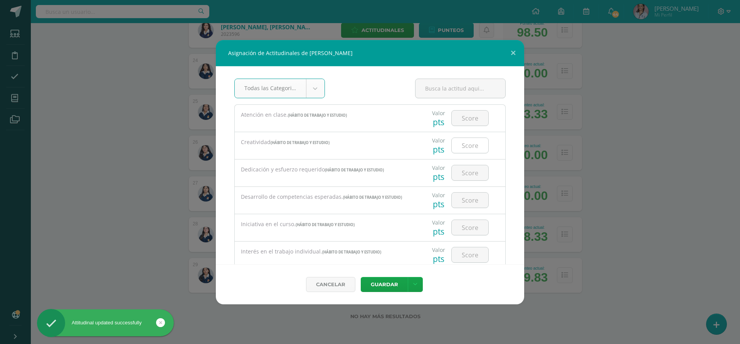
click at [465, 146] on input "number" at bounding box center [470, 145] width 37 height 15
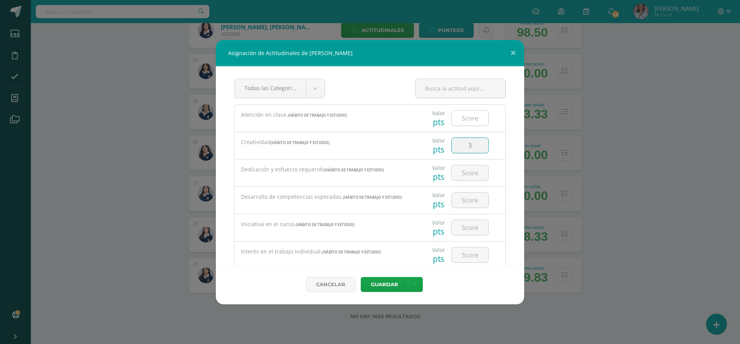
type input "3"
click at [474, 115] on input "number" at bounding box center [470, 118] width 37 height 15
type input "3"
click at [465, 168] on input "number" at bounding box center [470, 172] width 37 height 15
type input "3"
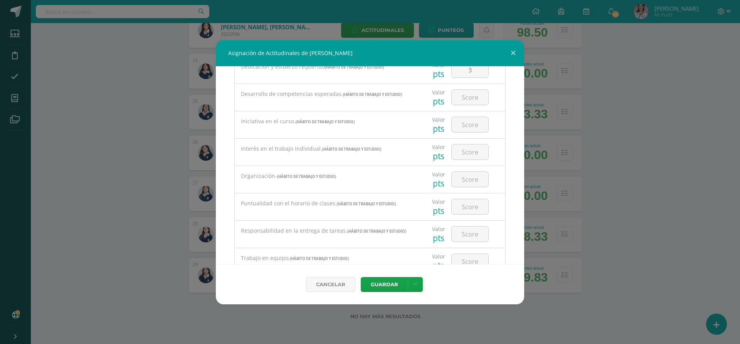
scroll to position [116, 0]
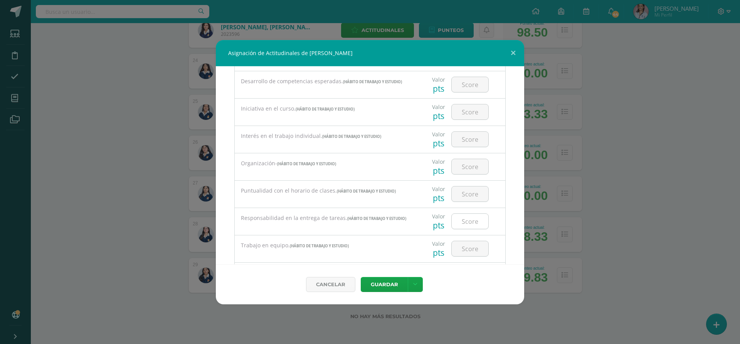
click at [477, 222] on input "number" at bounding box center [470, 221] width 37 height 15
type input "3"
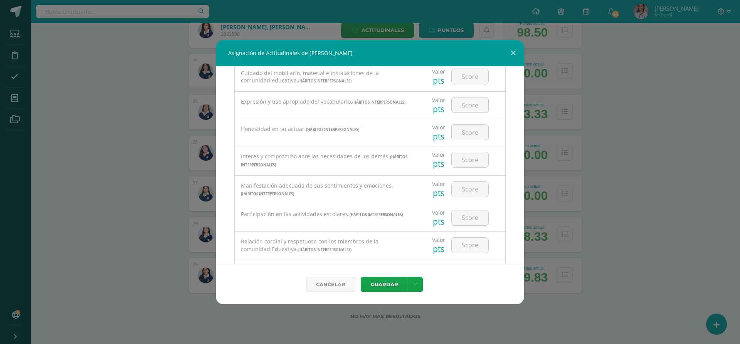
scroll to position [424, 0]
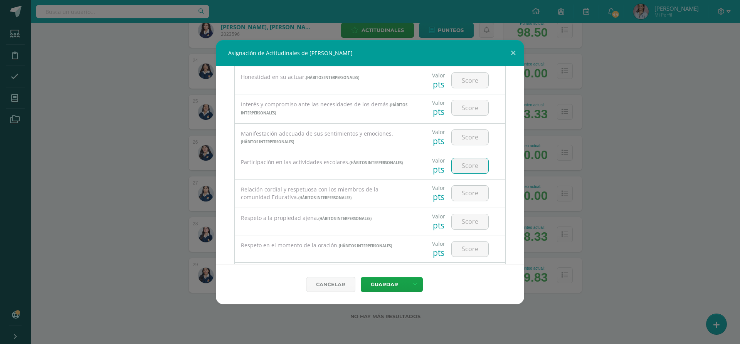
click at [462, 170] on input "number" at bounding box center [470, 165] width 37 height 15
type input "3"
click at [386, 286] on button "Guardar" at bounding box center [384, 284] width 47 height 15
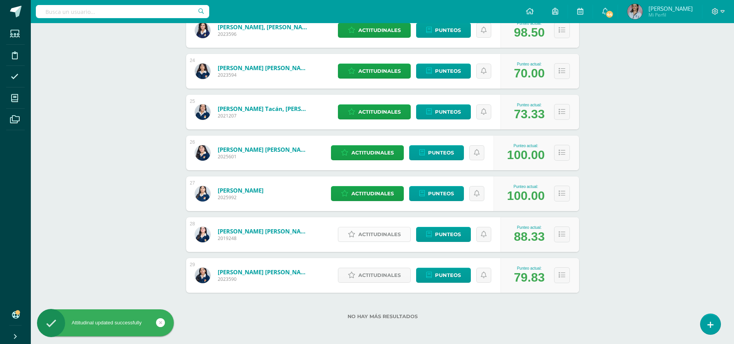
click at [370, 231] on span "Actitudinales" at bounding box center [379, 234] width 42 height 14
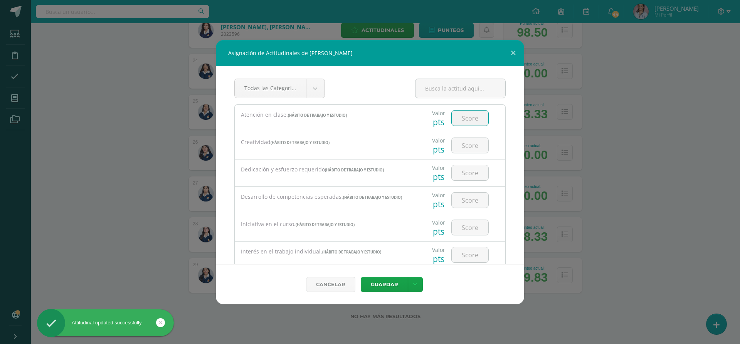
click at [468, 118] on input "number" at bounding box center [470, 118] width 37 height 15
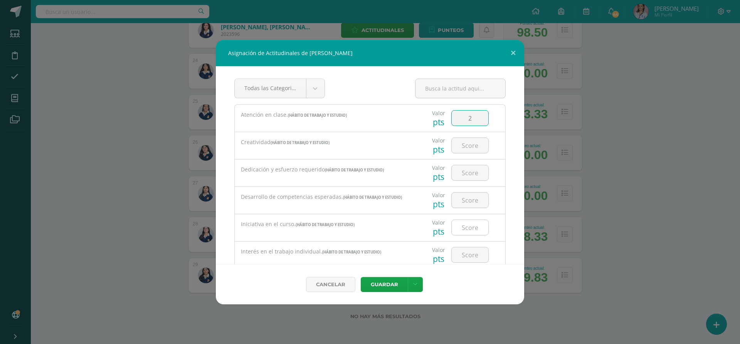
type input "2"
click at [479, 228] on input "number" at bounding box center [470, 227] width 37 height 15
type input "3"
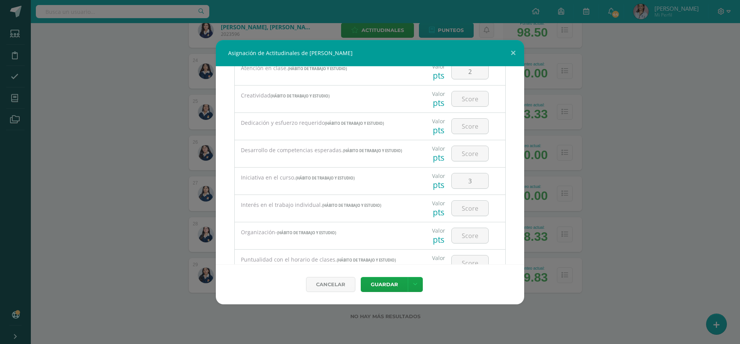
scroll to position [77, 0]
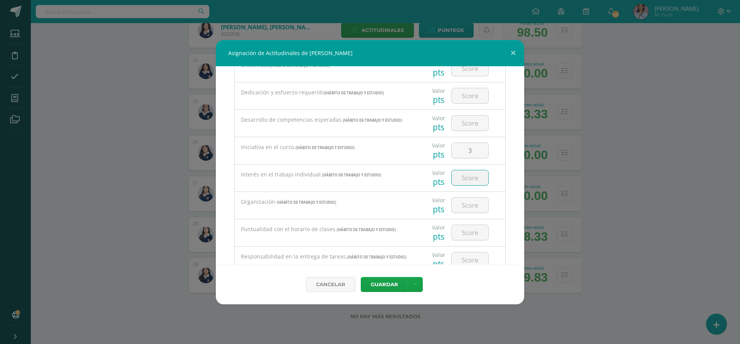
click at [480, 178] on input "number" at bounding box center [470, 177] width 37 height 15
type input "3"
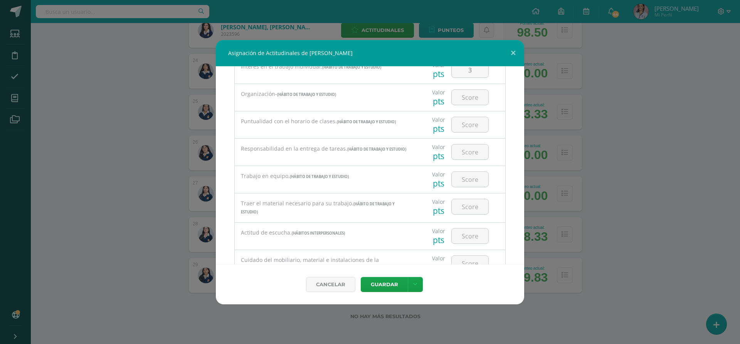
scroll to position [193, 0]
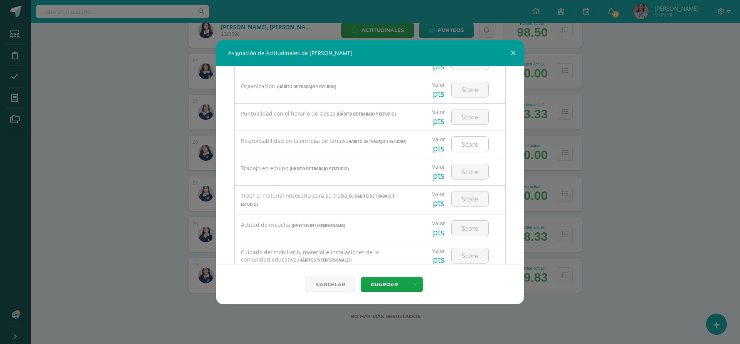
click at [468, 144] on input "number" at bounding box center [470, 144] width 37 height 15
type input "2"
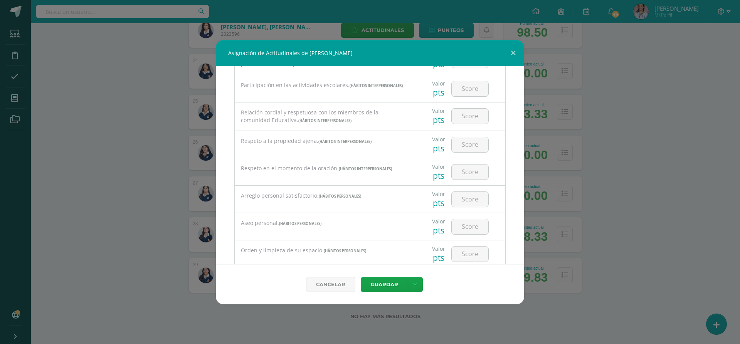
scroll to position [483, 0]
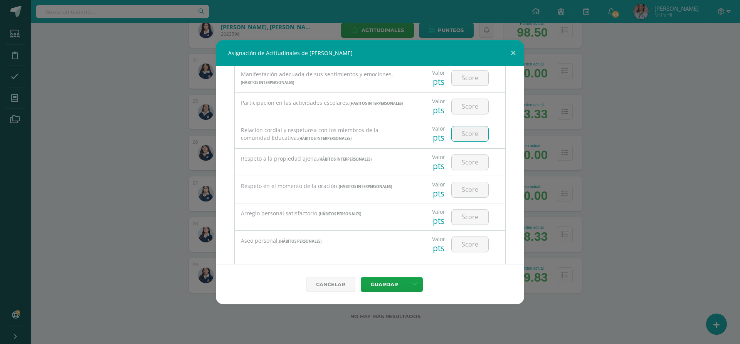
click at [463, 133] on input "number" at bounding box center [470, 133] width 37 height 15
type input "3"
click at [386, 290] on button "Guardar" at bounding box center [384, 284] width 47 height 15
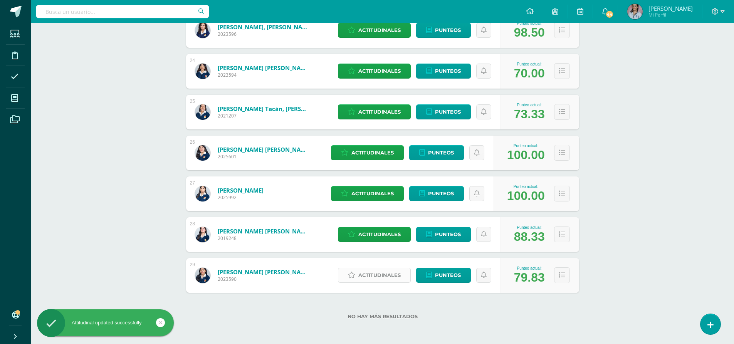
click at [378, 268] on span "Actitudinales" at bounding box center [379, 275] width 42 height 14
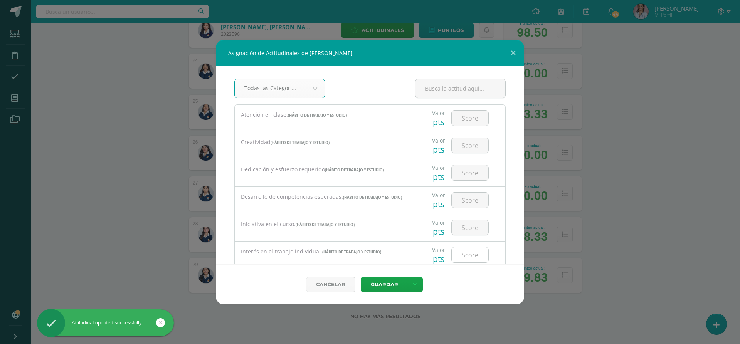
click at [476, 257] on input "number" at bounding box center [470, 254] width 37 height 15
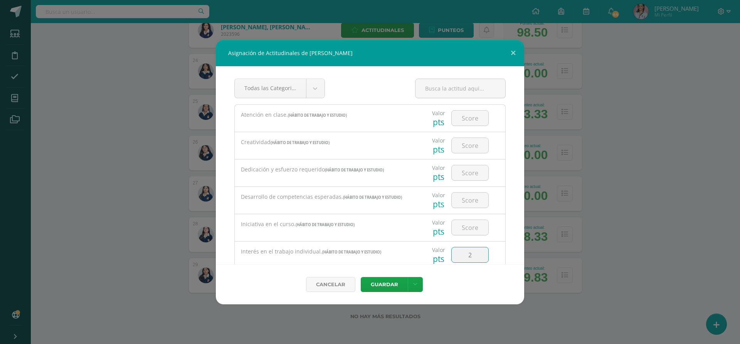
type input "2"
click at [465, 116] on input "number" at bounding box center [470, 118] width 37 height 15
type input "2"
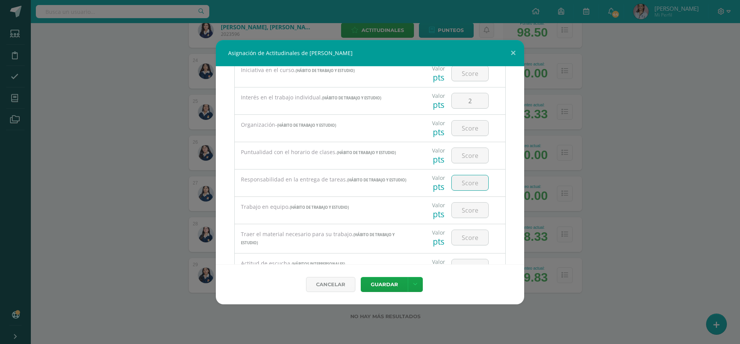
click at [468, 186] on input "number" at bounding box center [470, 182] width 37 height 15
type input "2"
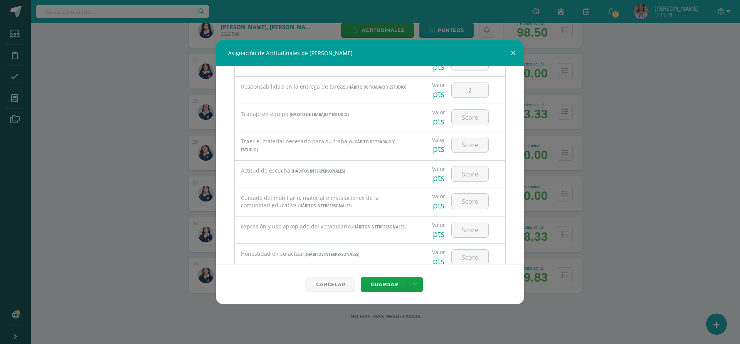
scroll to position [270, 0]
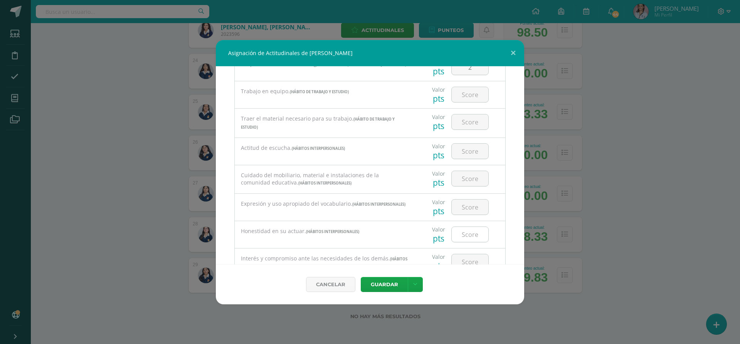
click at [460, 230] on input "number" at bounding box center [470, 234] width 37 height 15
type input "3"
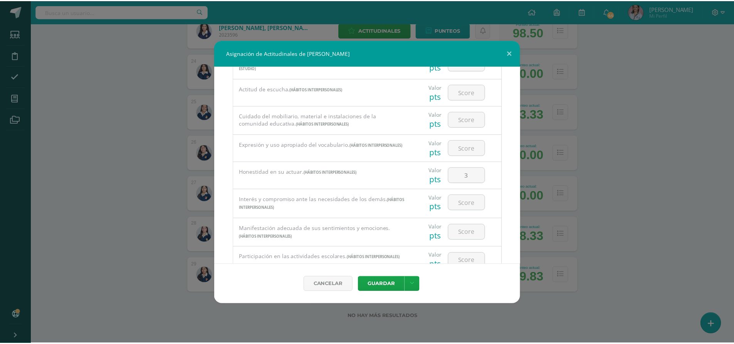
scroll to position [347, 0]
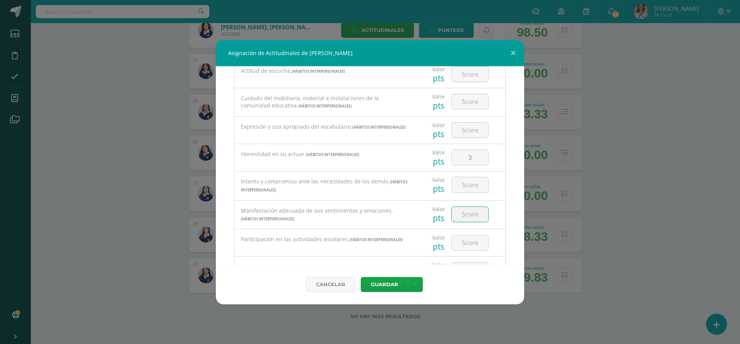
click at [460, 213] on input "number" at bounding box center [470, 214] width 37 height 15
type input "3"
click at [368, 279] on button "Guardar" at bounding box center [384, 284] width 47 height 15
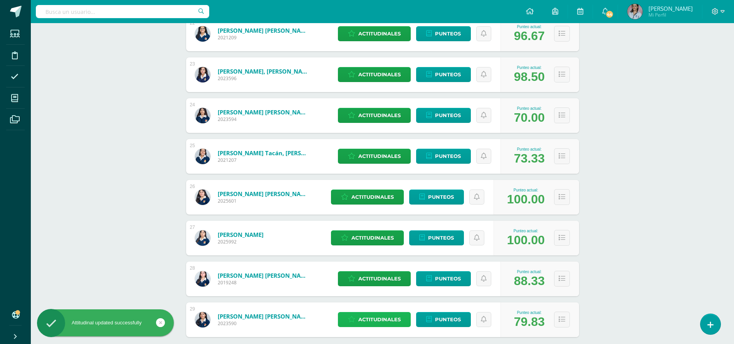
scroll to position [899, 0]
